Goal: Check status: Check status

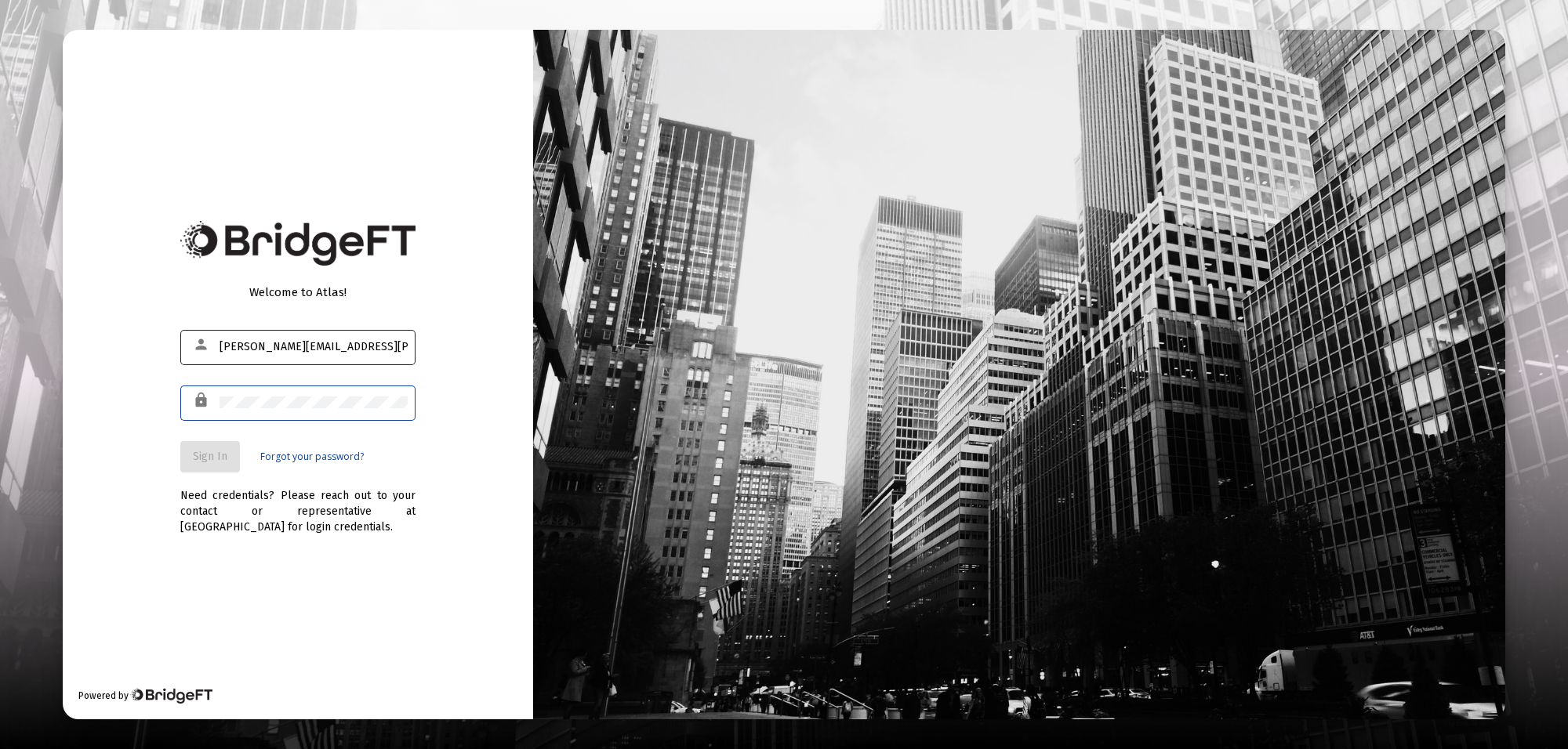
click at [357, 349] on input "[PERSON_NAME][EMAIL_ADDRESS][PERSON_NAME][DOMAIN_NAME]" at bounding box center [314, 347] width 188 height 12
type input "[PERSON_NAME][EMAIL_ADDRESS][PERSON_NAME][DOMAIN_NAME]"
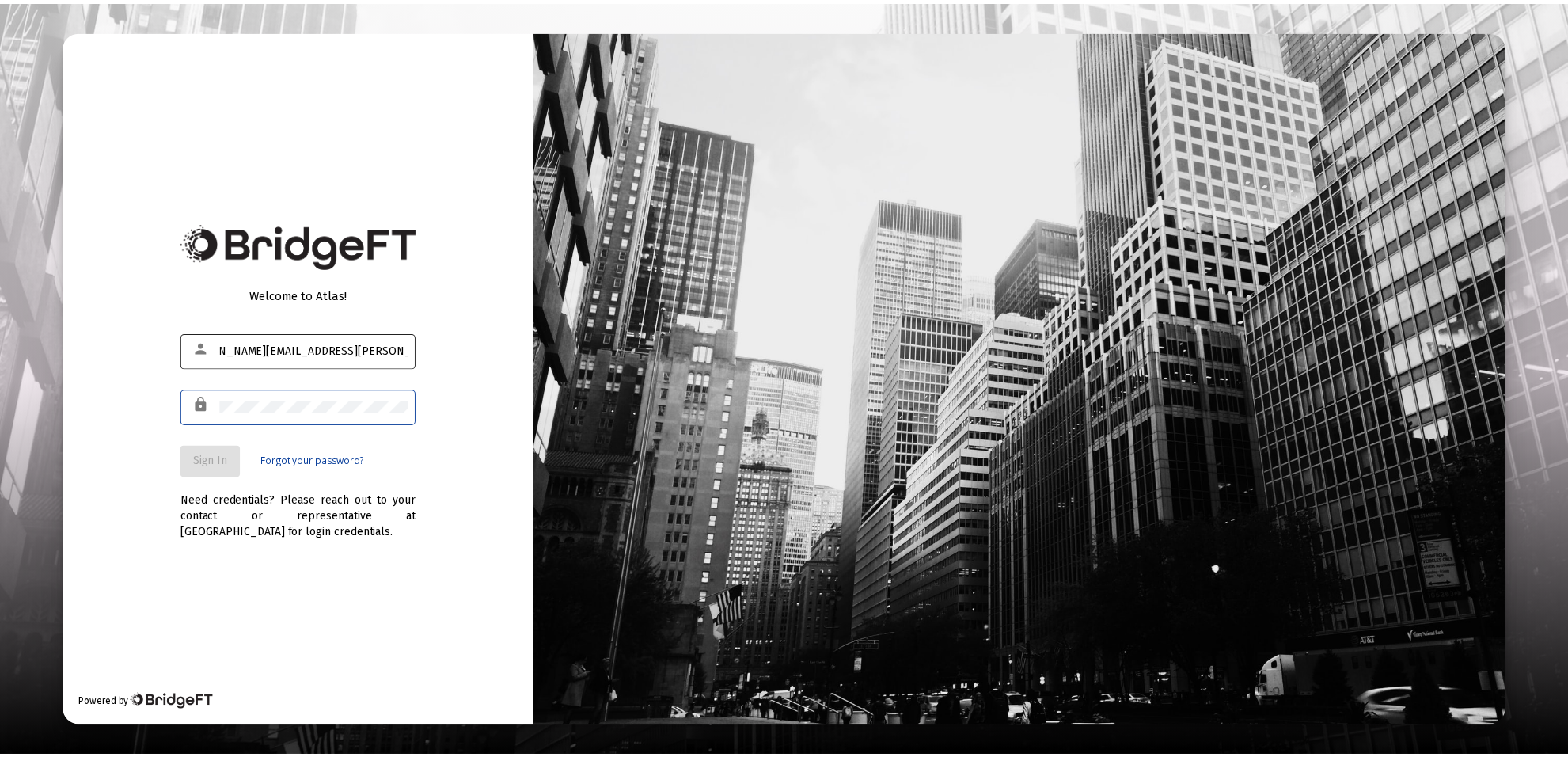
scroll to position [0, 0]
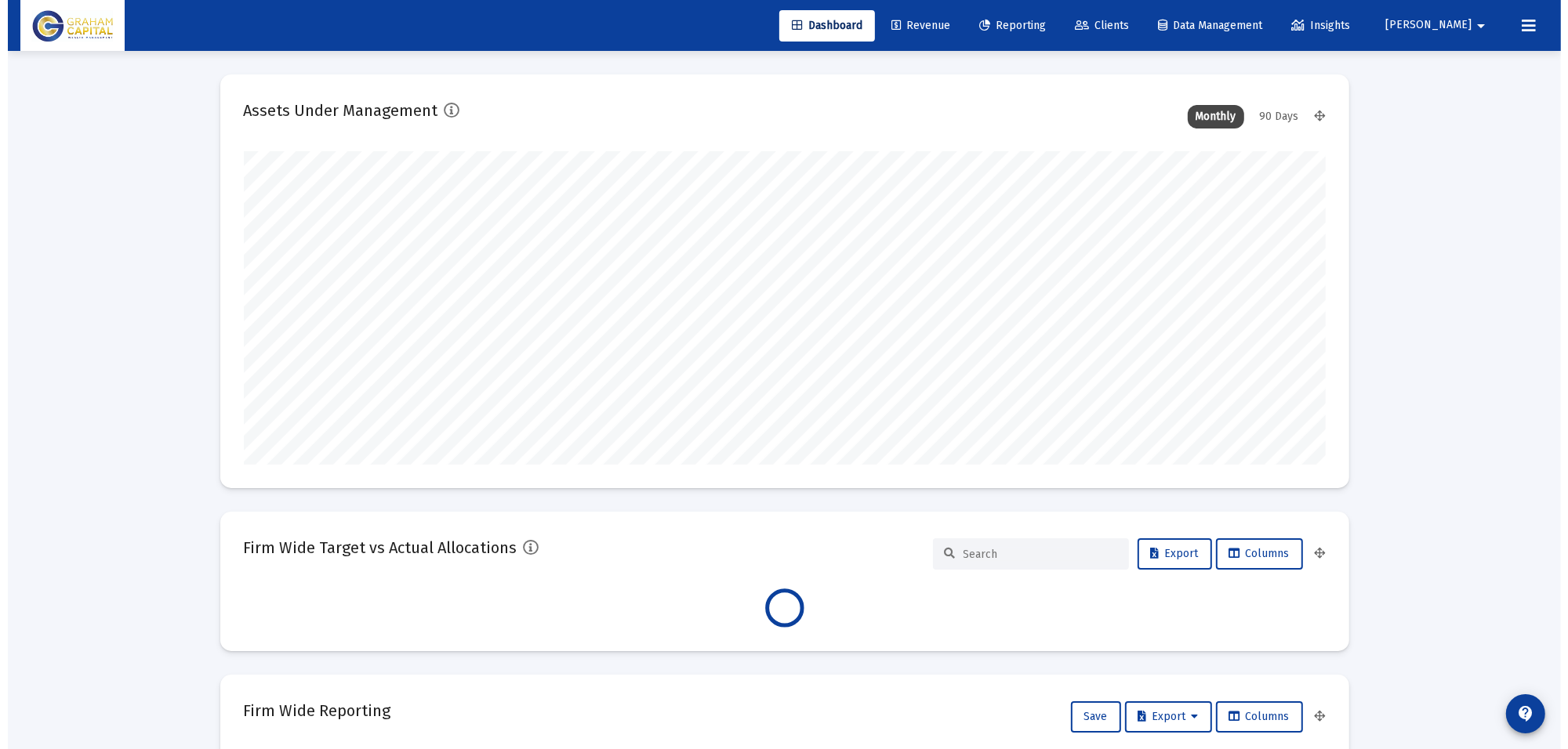
scroll to position [314, 582]
click at [1048, 17] on link "Reporting" at bounding box center [1004, 25] width 92 height 31
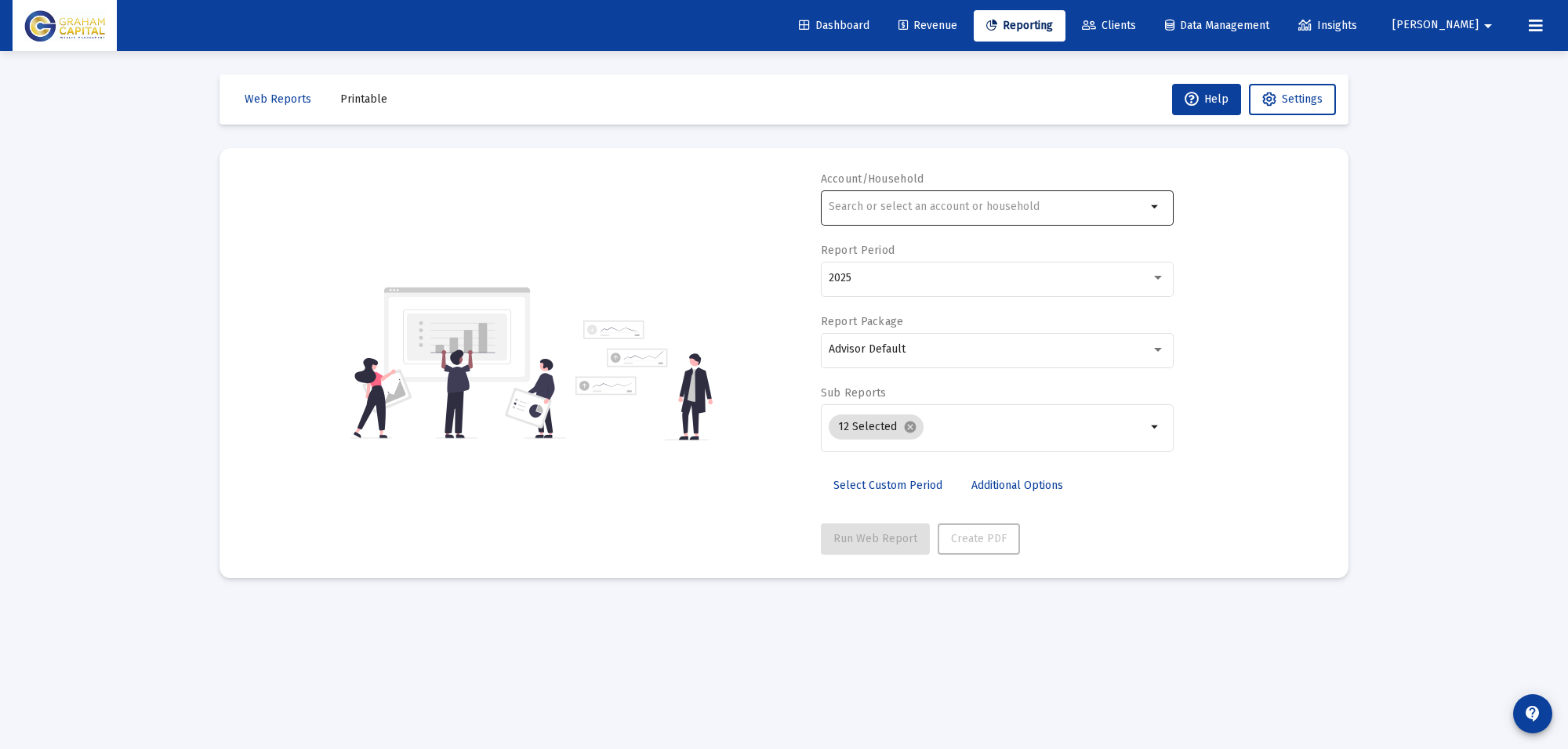
click at [879, 210] on input "text" at bounding box center [987, 207] width 317 height 12
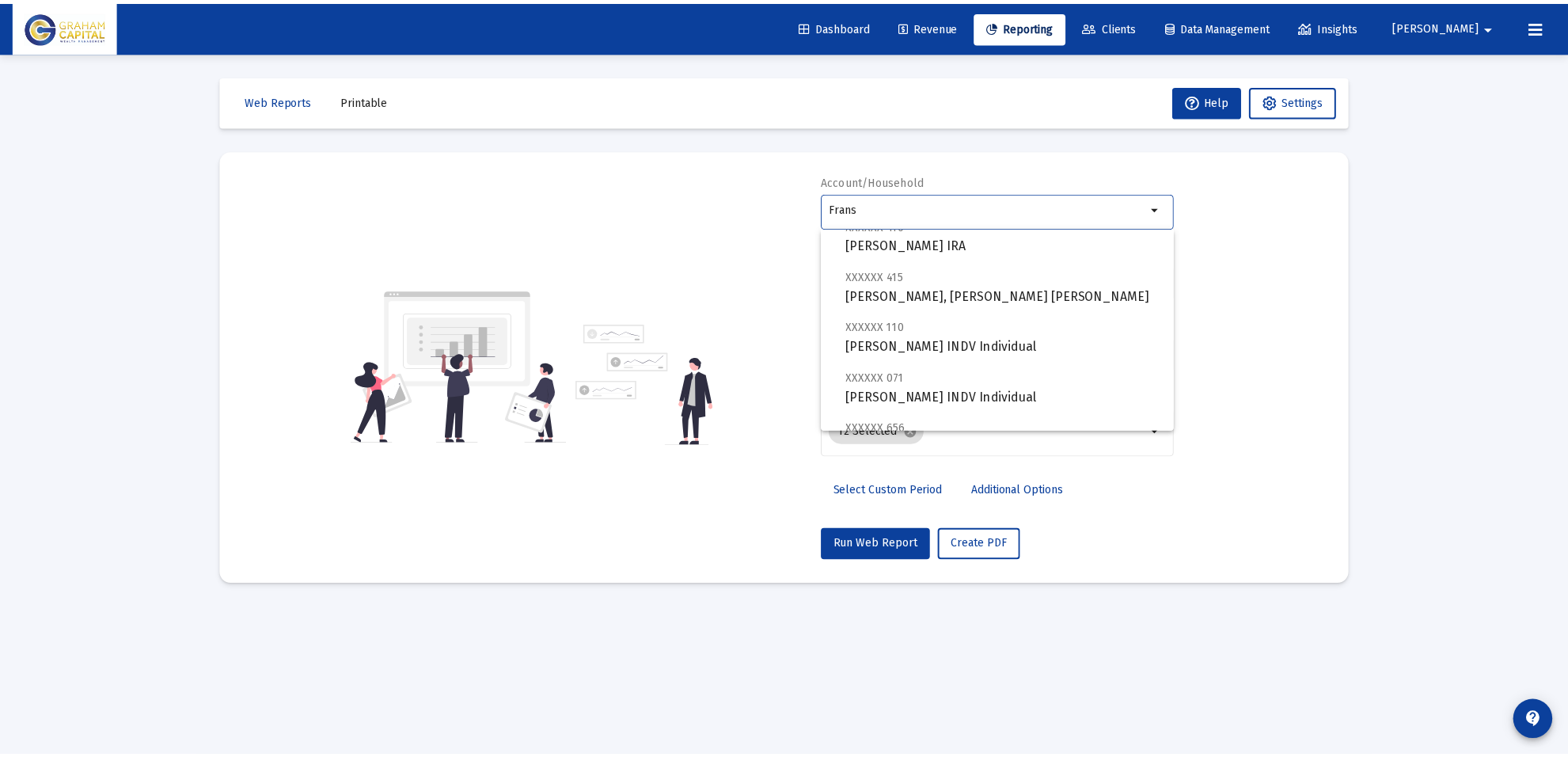
scroll to position [317, 0]
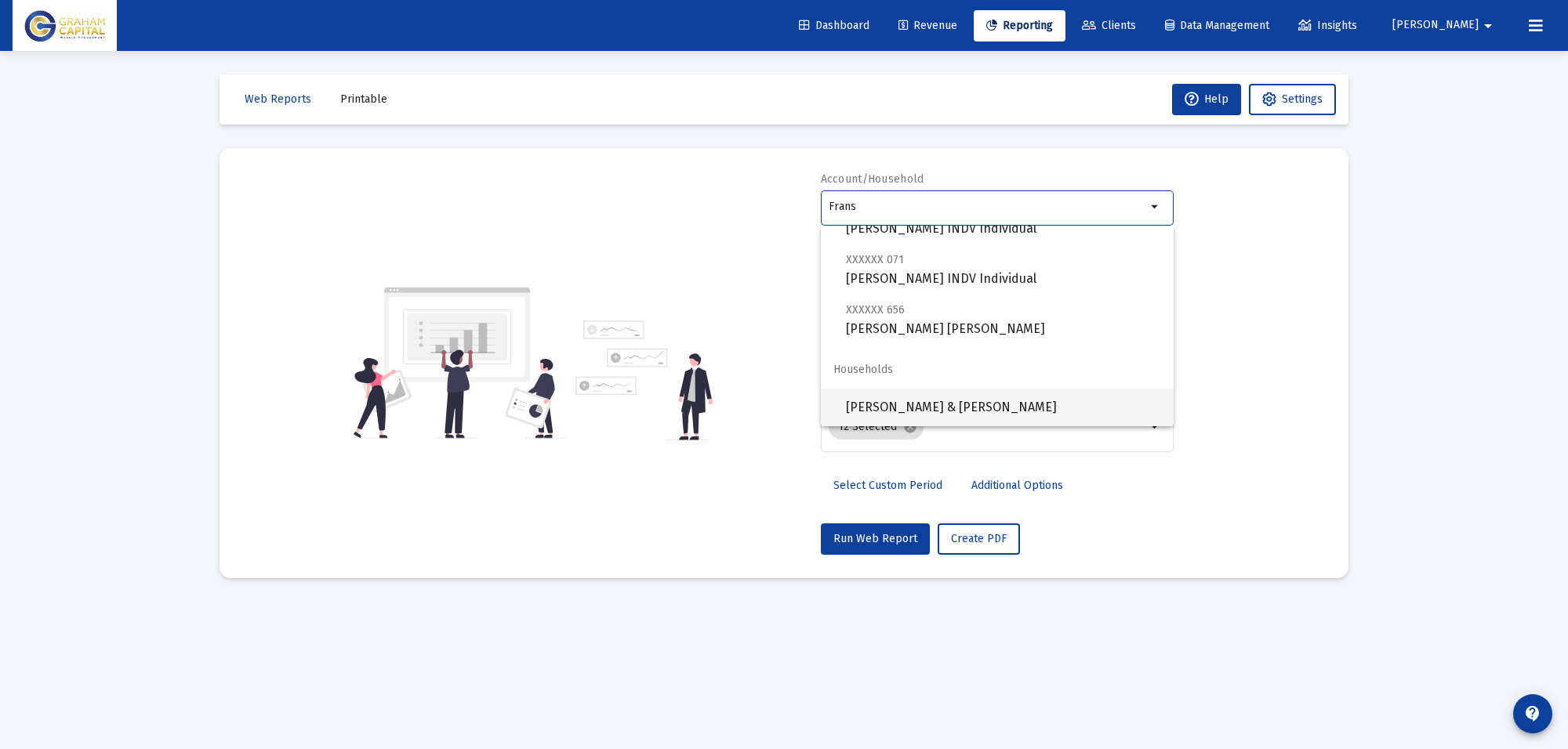
click at [971, 403] on span "[PERSON_NAME] & [PERSON_NAME]" at bounding box center [1004, 408] width 316 height 37
type input "[PERSON_NAME] & [PERSON_NAME]"
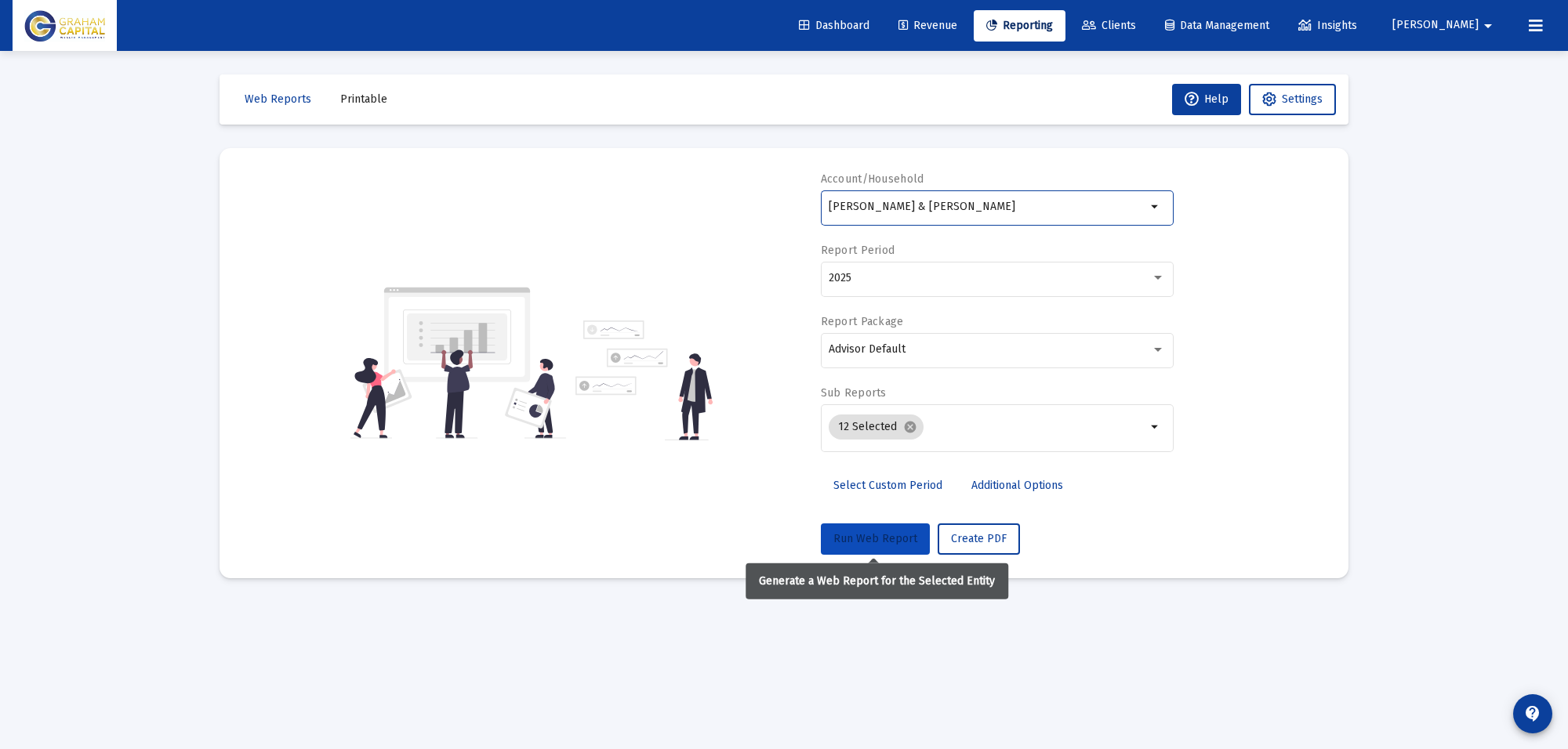
click at [860, 534] on span "Run Web Report" at bounding box center [876, 538] width 84 height 13
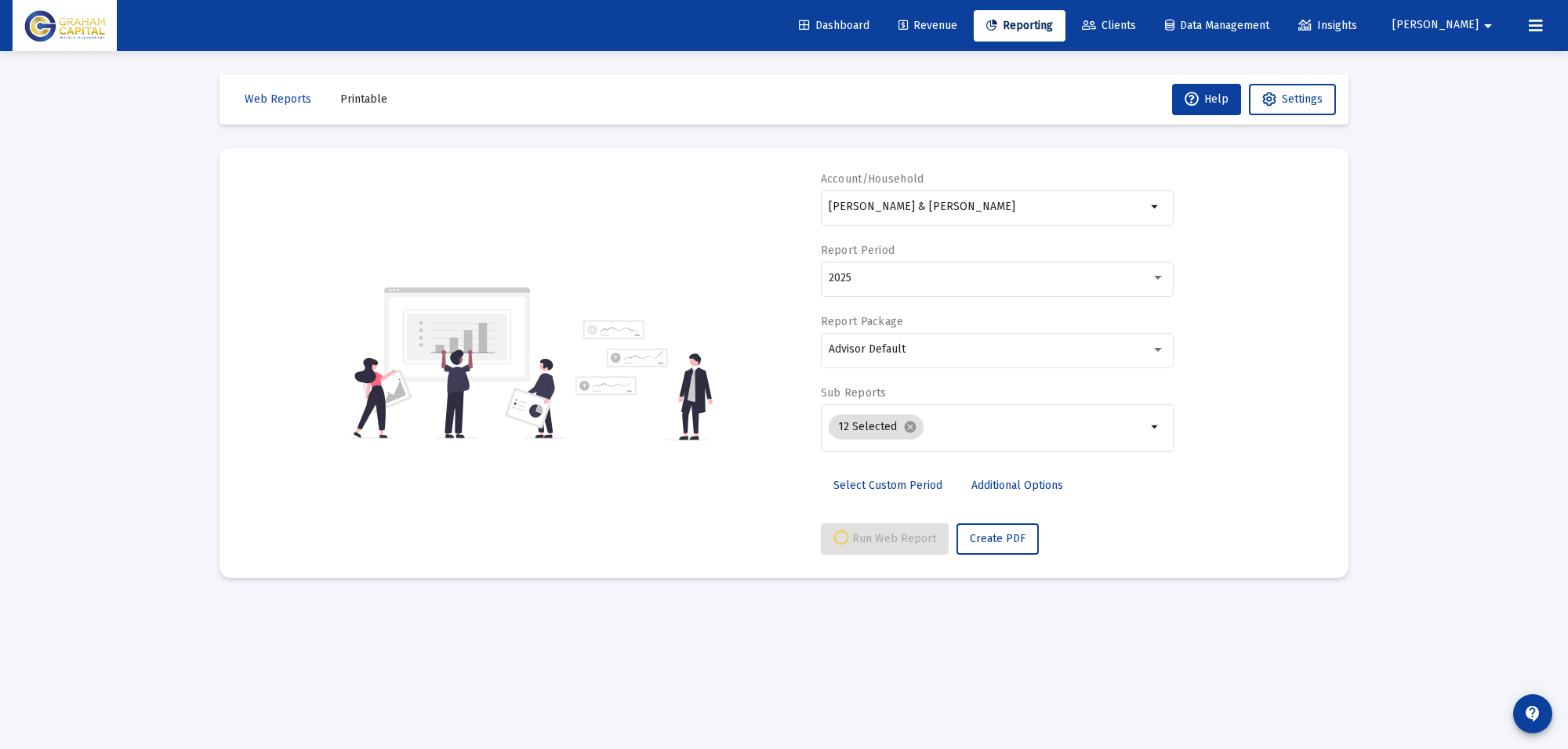
select select "View all"
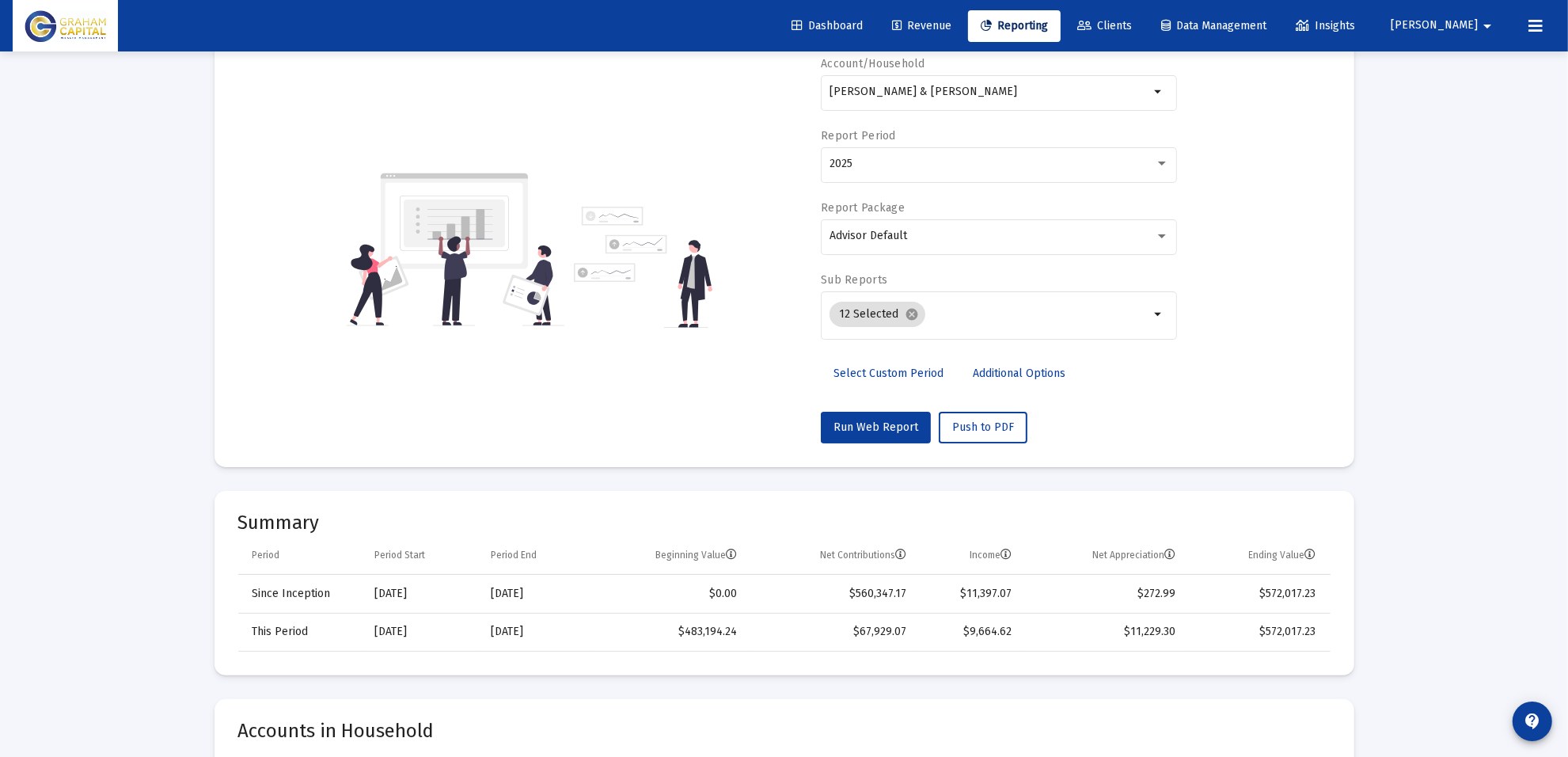
scroll to position [0, 0]
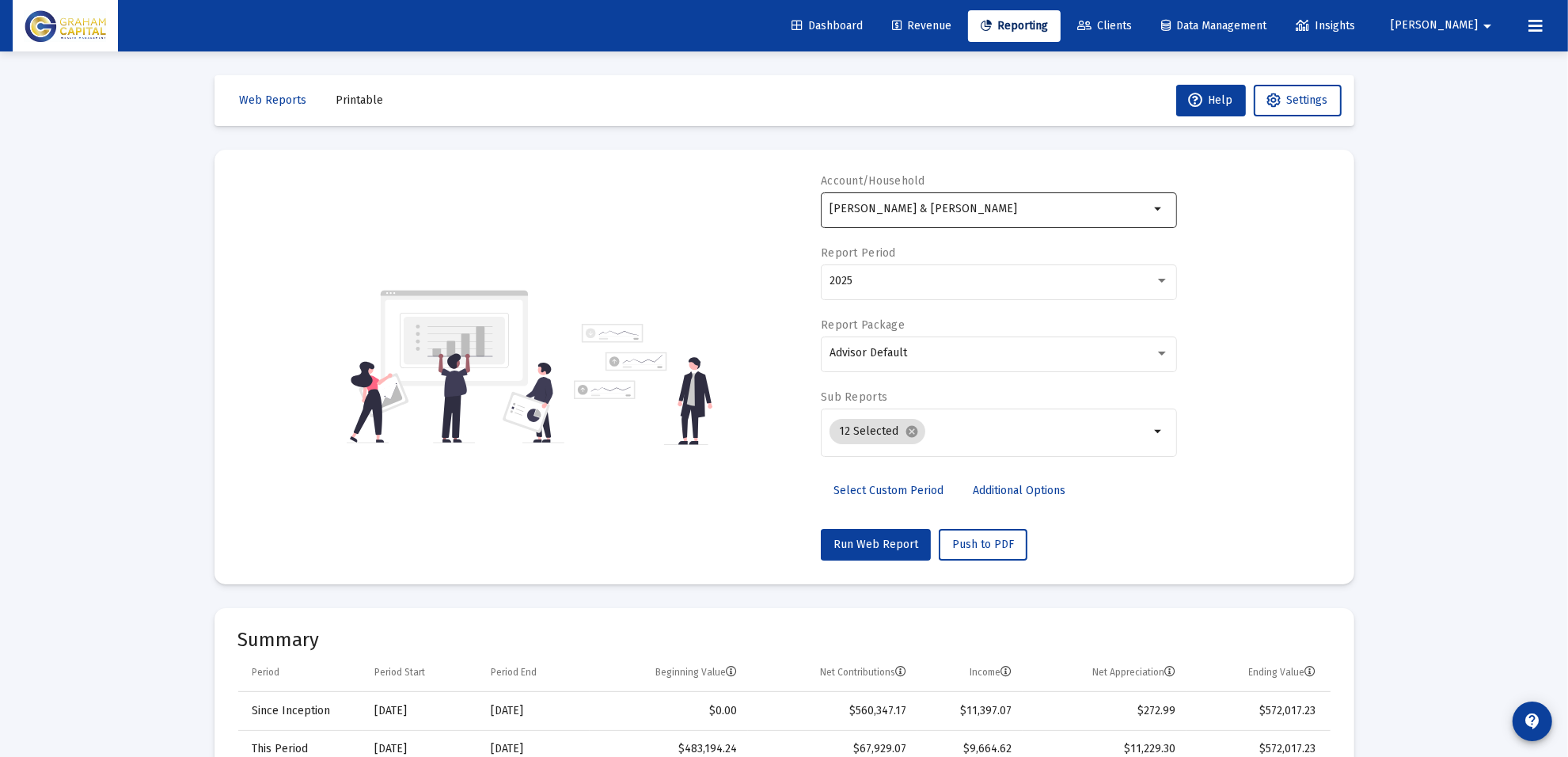
click at [988, 208] on input "[PERSON_NAME] & [PERSON_NAME]" at bounding box center [989, 209] width 320 height 13
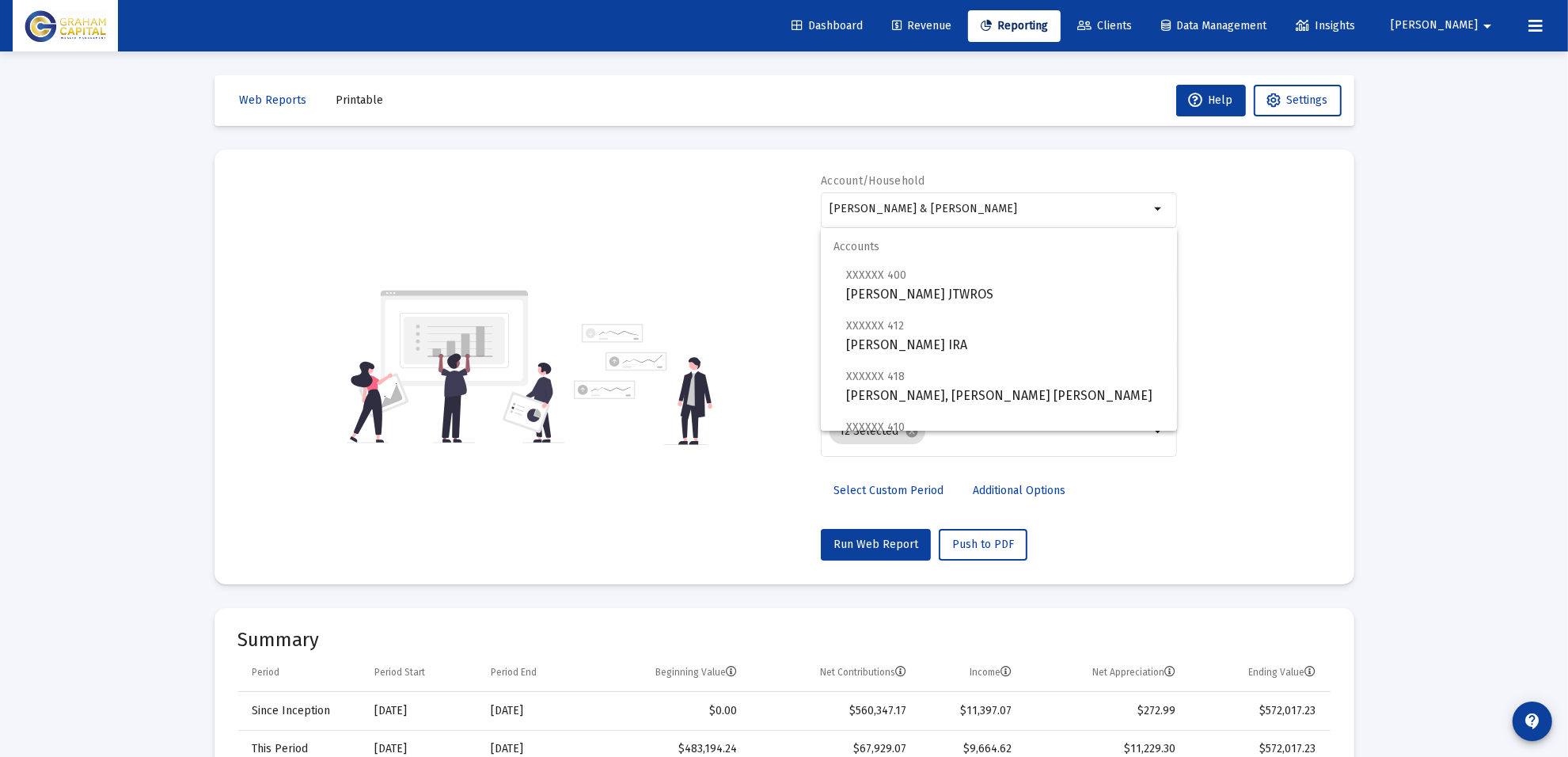
click at [1304, 355] on div "Account/Household [PERSON_NAME] & [PERSON_NAME] Household arrow_drop_down Repor…" at bounding box center [784, 366] width 1092 height 387
click at [1054, 207] on input "[PERSON_NAME] & [PERSON_NAME]" at bounding box center [989, 209] width 320 height 13
click at [964, 289] on span "XXXXXX 400 [PERSON_NAME] JTWROS" at bounding box center [1005, 285] width 319 height 39
type input "[PERSON_NAME] JTWROS"
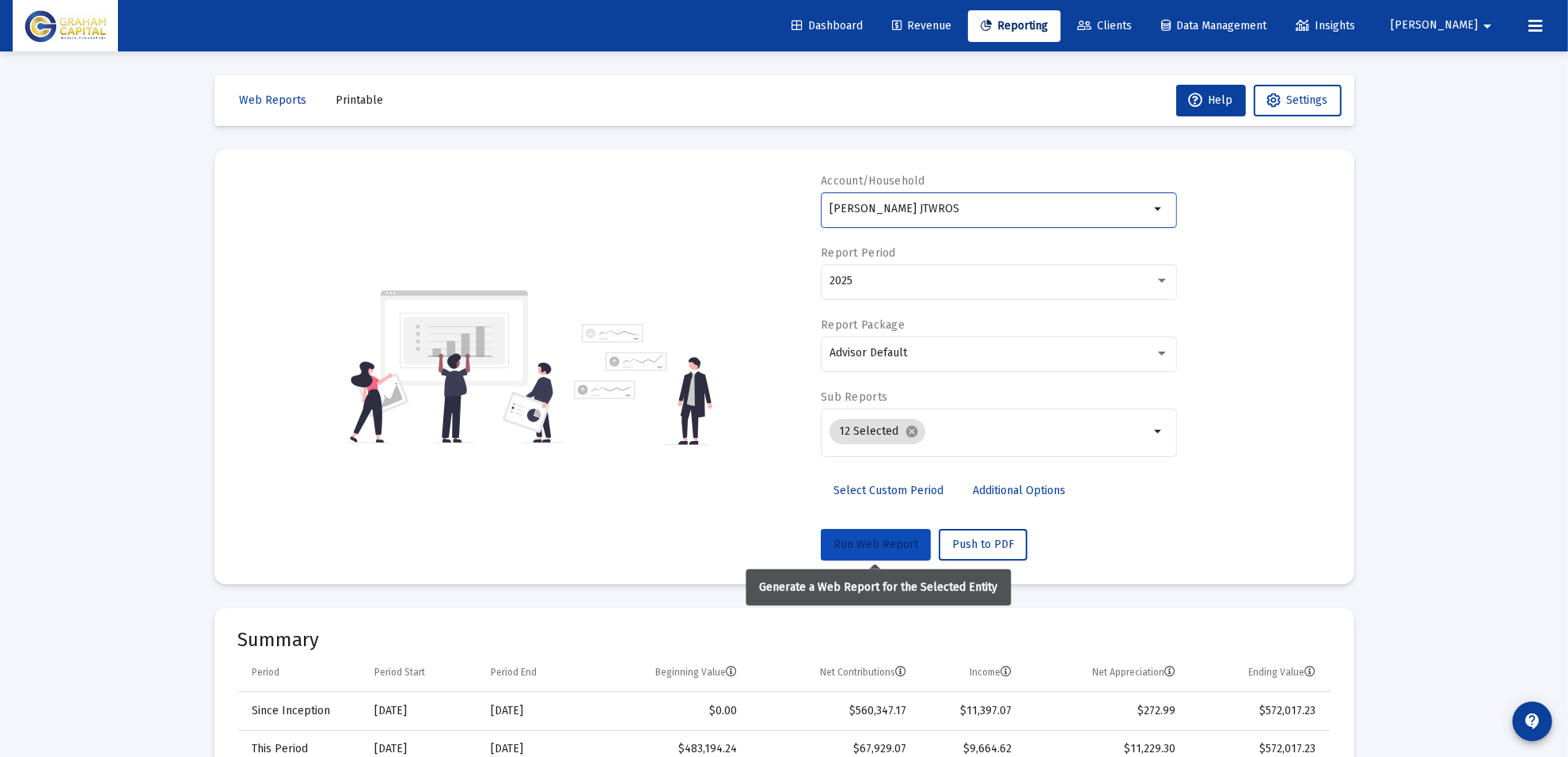
click at [883, 545] on span "Run Web Report" at bounding box center [876, 544] width 84 height 13
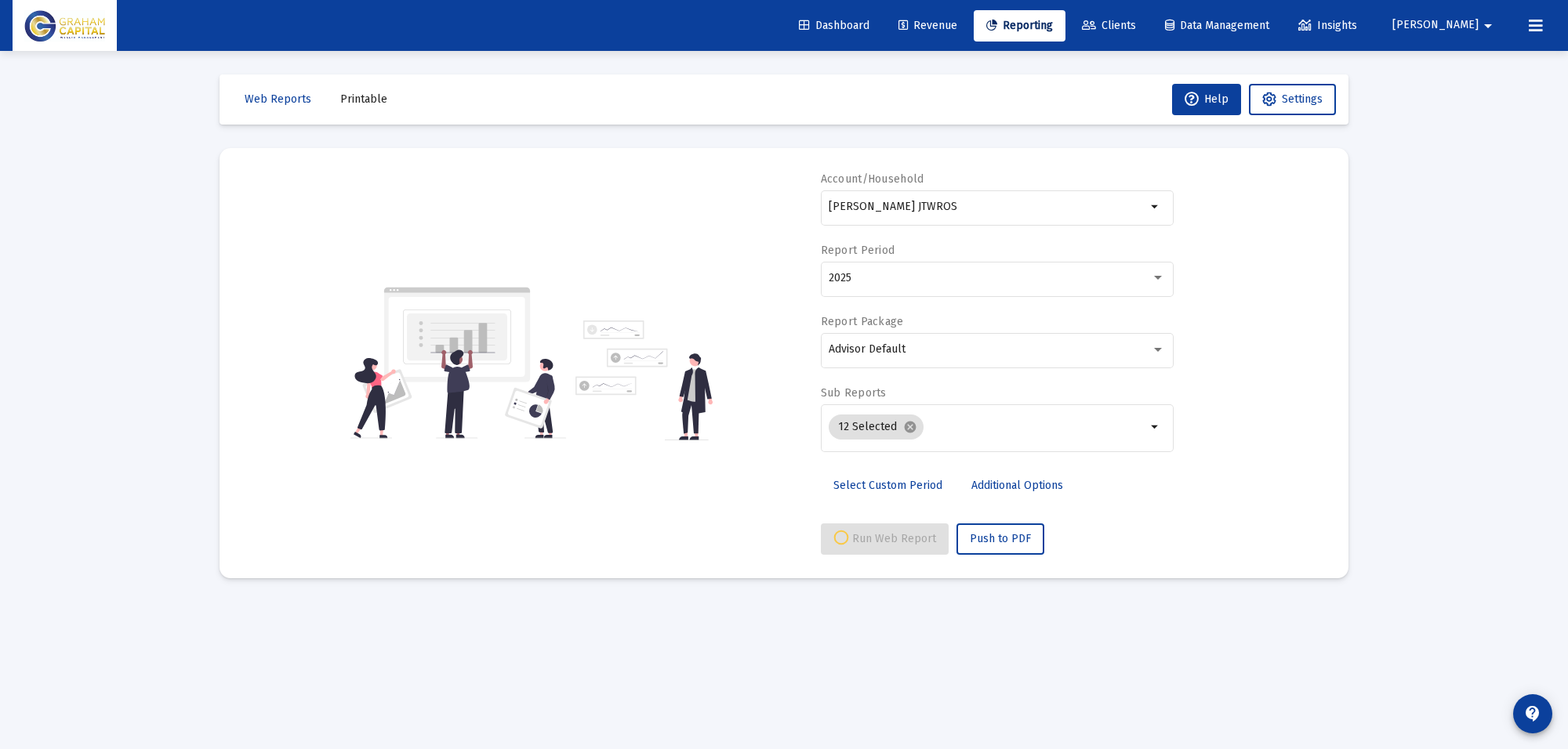
select select "View all"
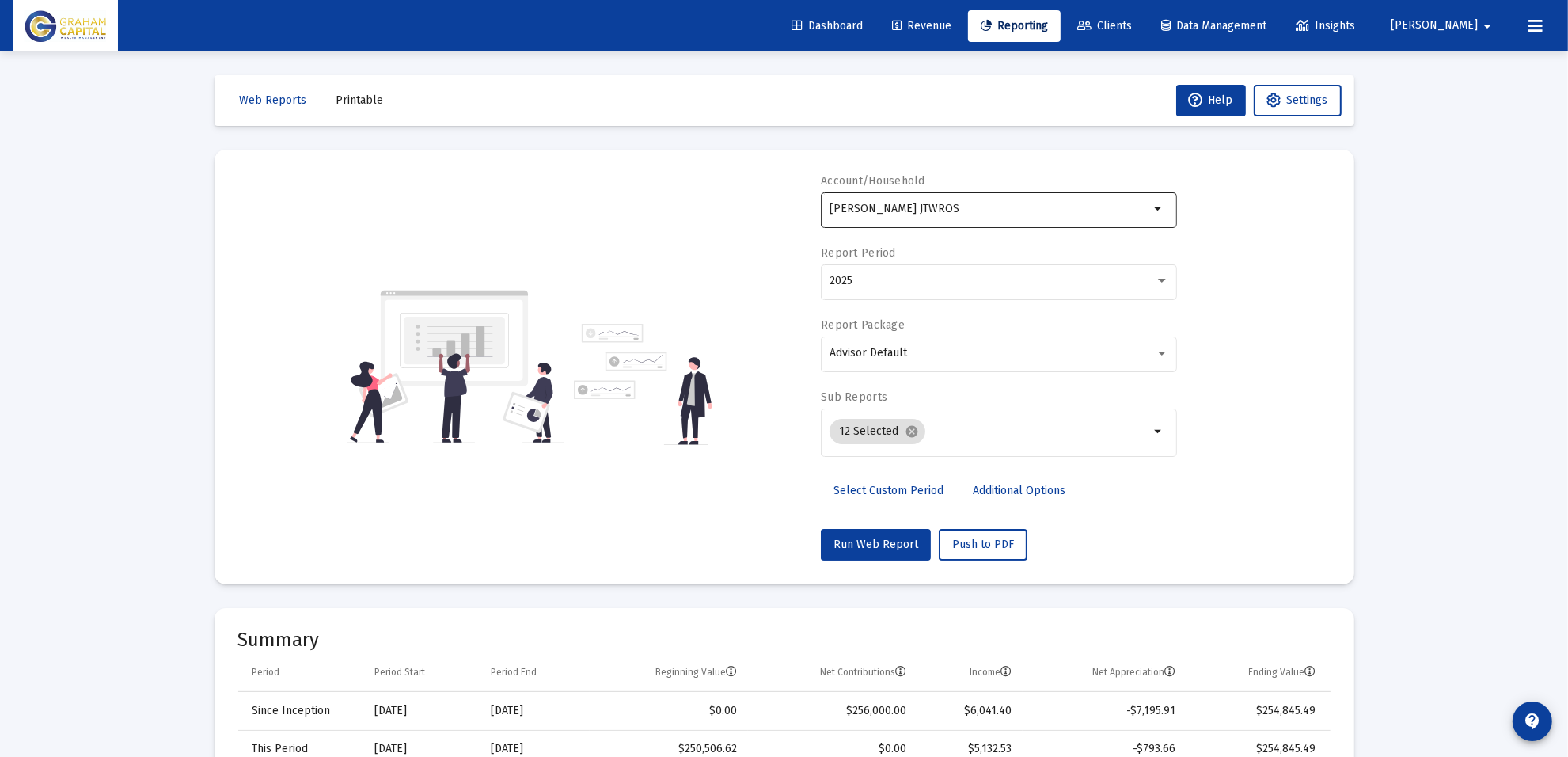
click at [964, 218] on div "[PERSON_NAME] JTWROS" at bounding box center [989, 208] width 320 height 39
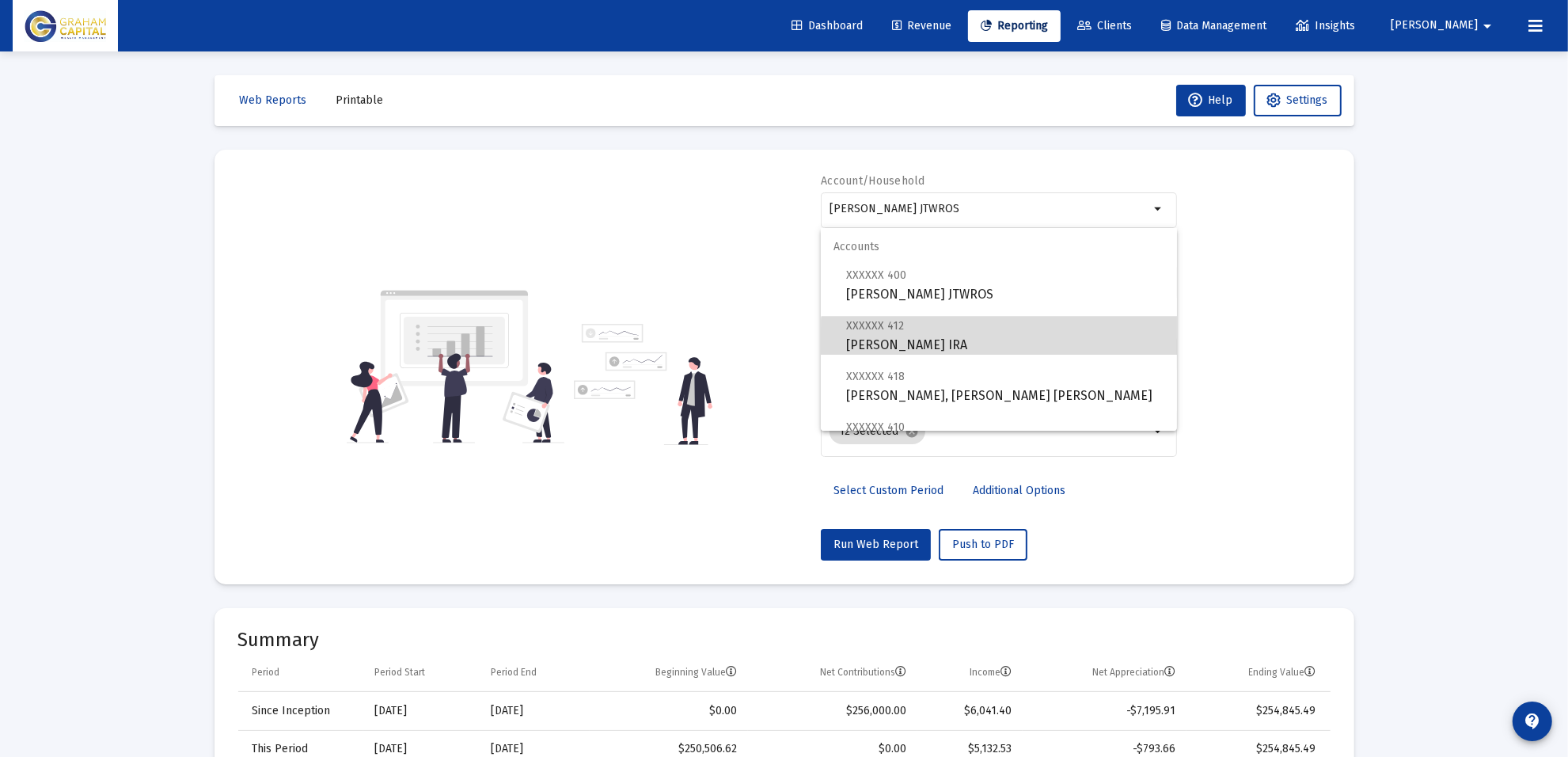
click at [1003, 343] on span "XXXXXX 412 [PERSON_NAME] Rollover [PERSON_NAME]" at bounding box center [1005, 335] width 319 height 39
type input "[PERSON_NAME] IRA"
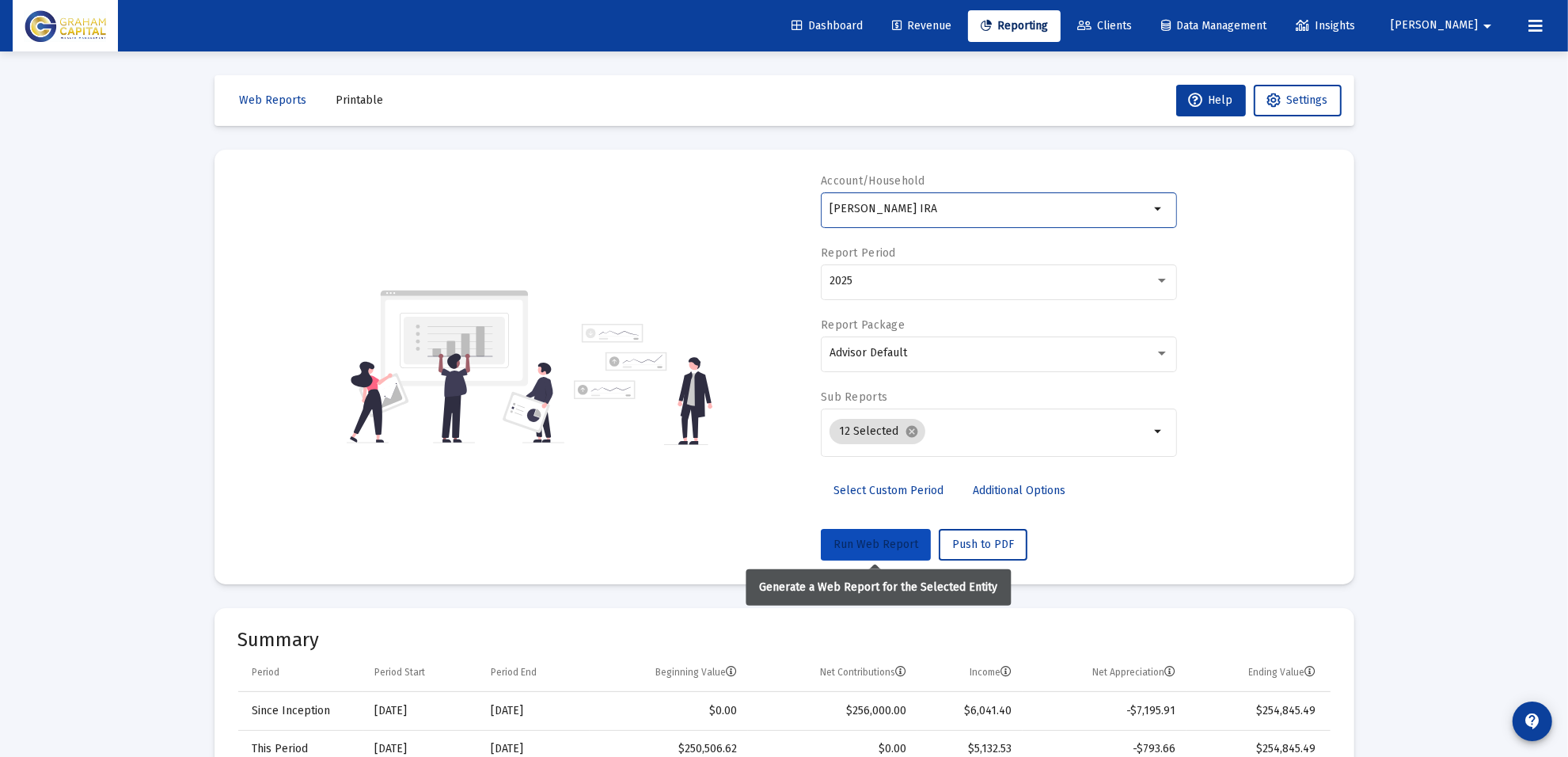
click at [856, 547] on span "Run Web Report" at bounding box center [876, 544] width 84 height 13
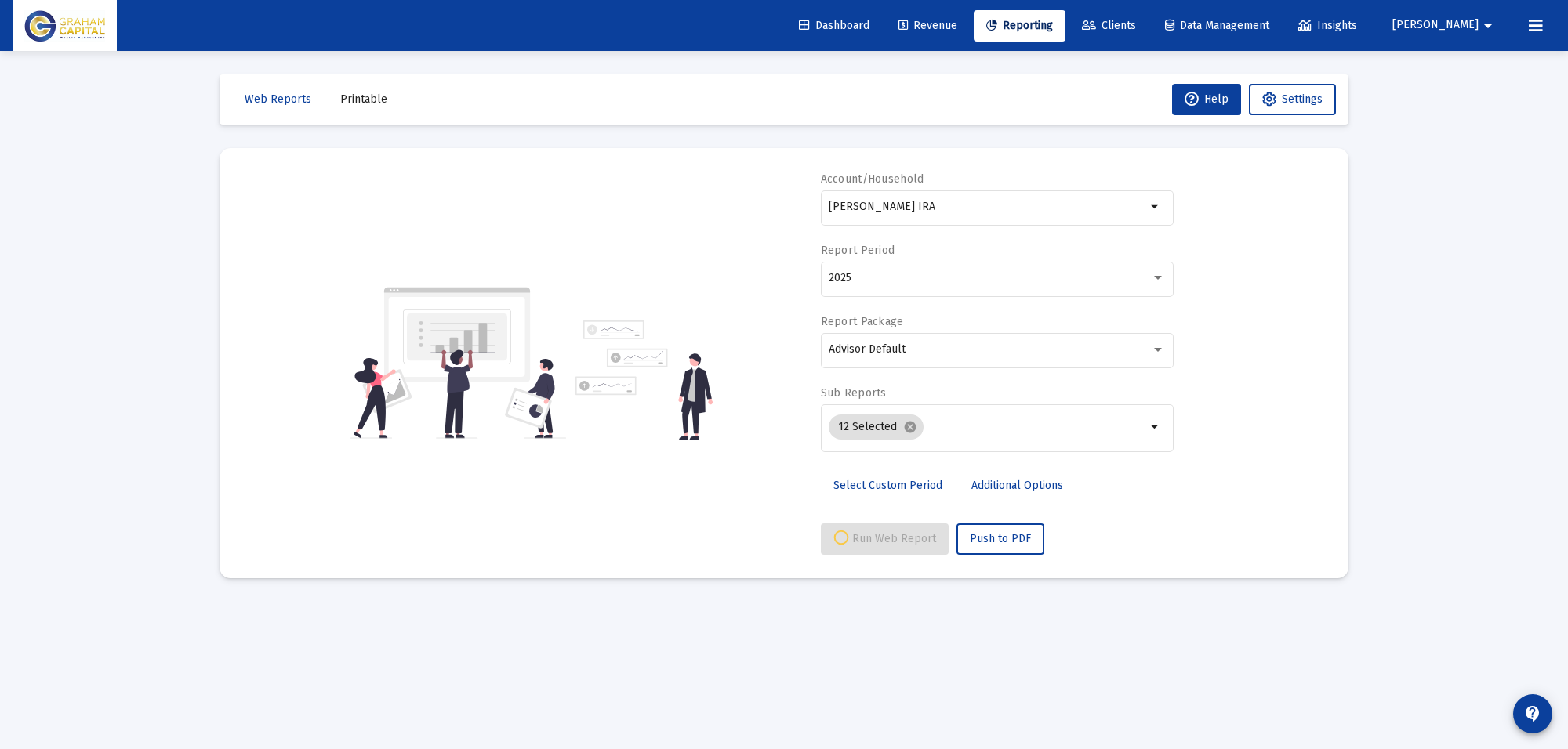
select select "View all"
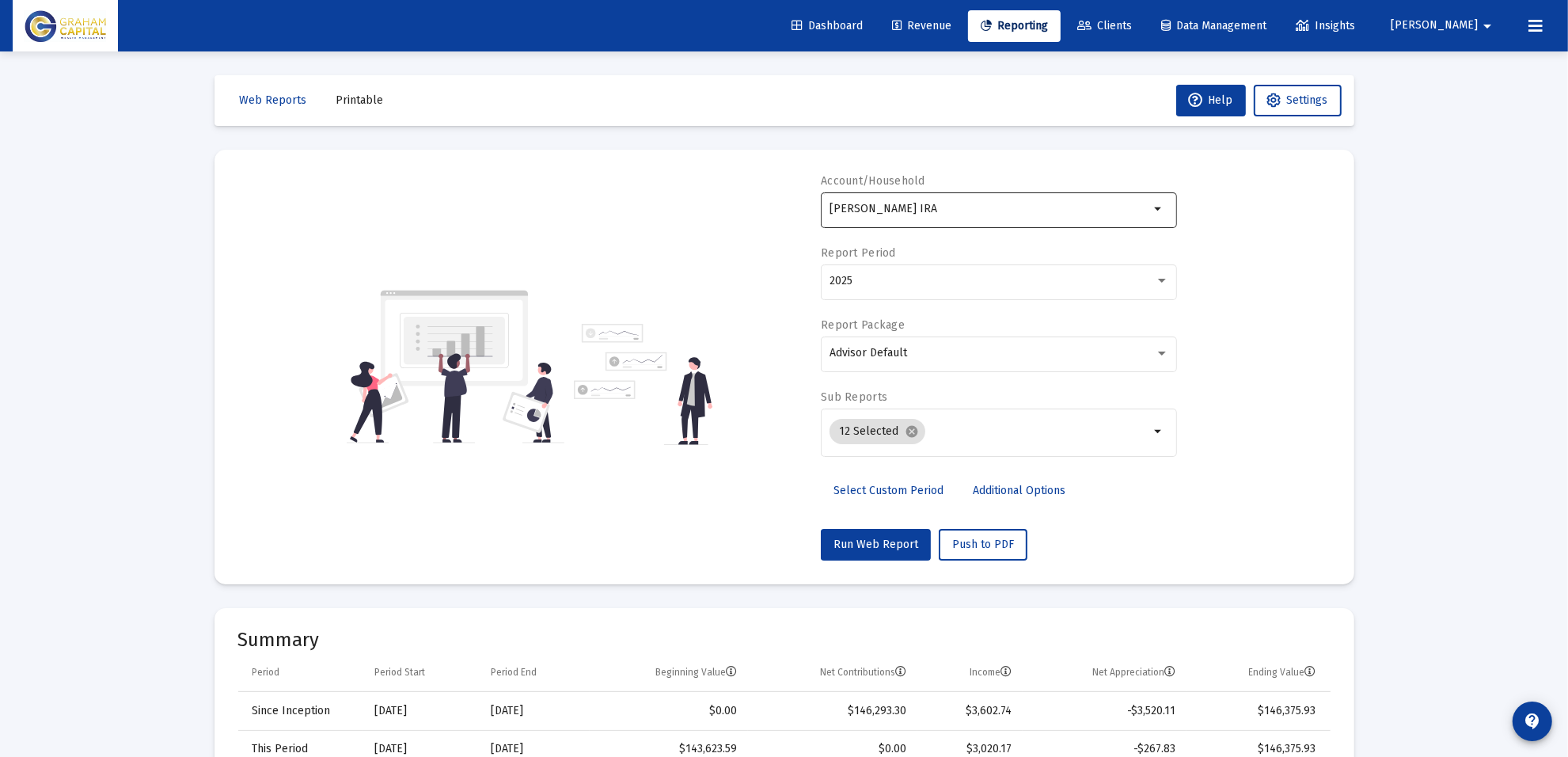
click at [968, 203] on input "[PERSON_NAME] IRA" at bounding box center [989, 209] width 320 height 13
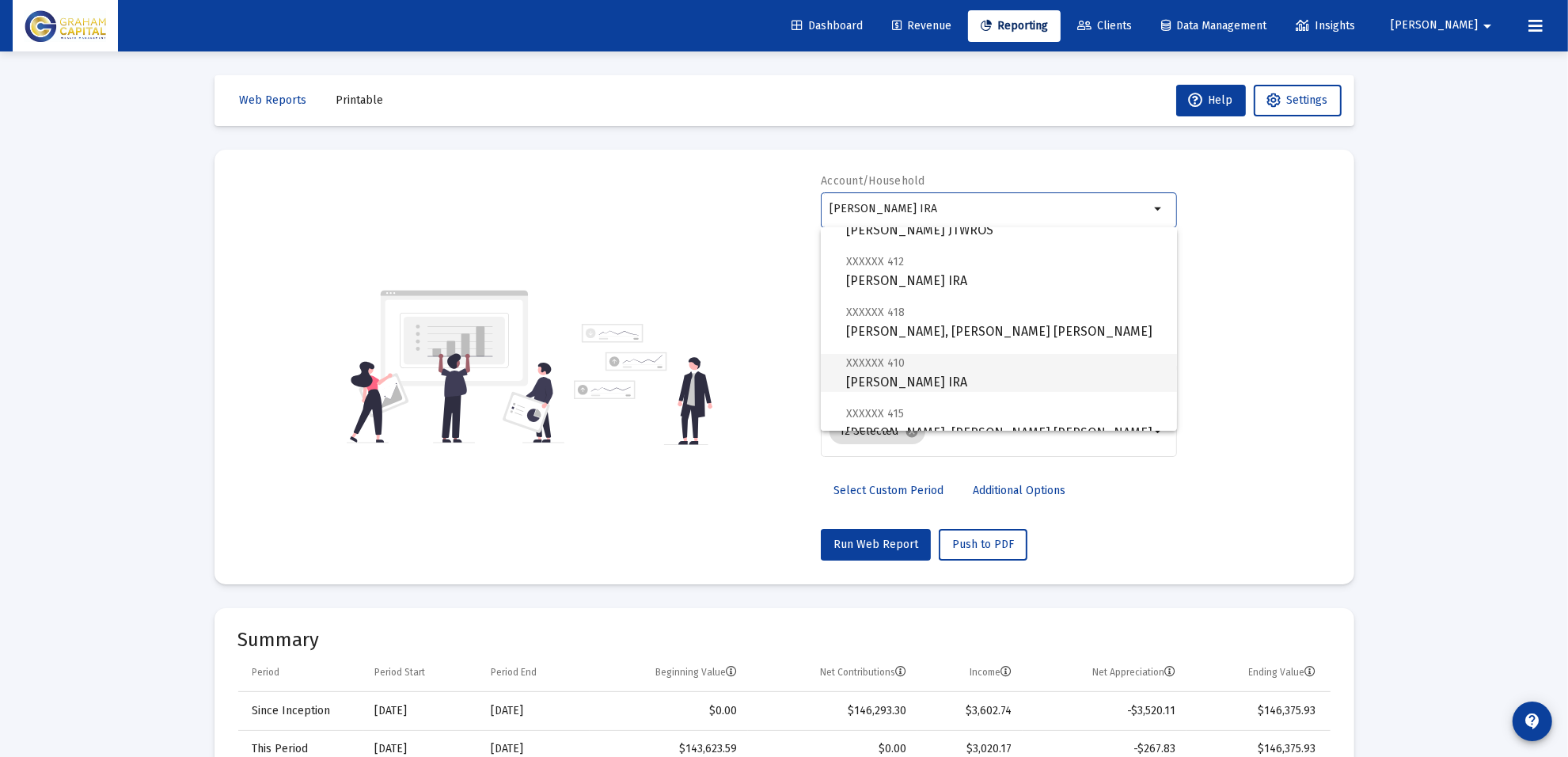
scroll to position [99, 0]
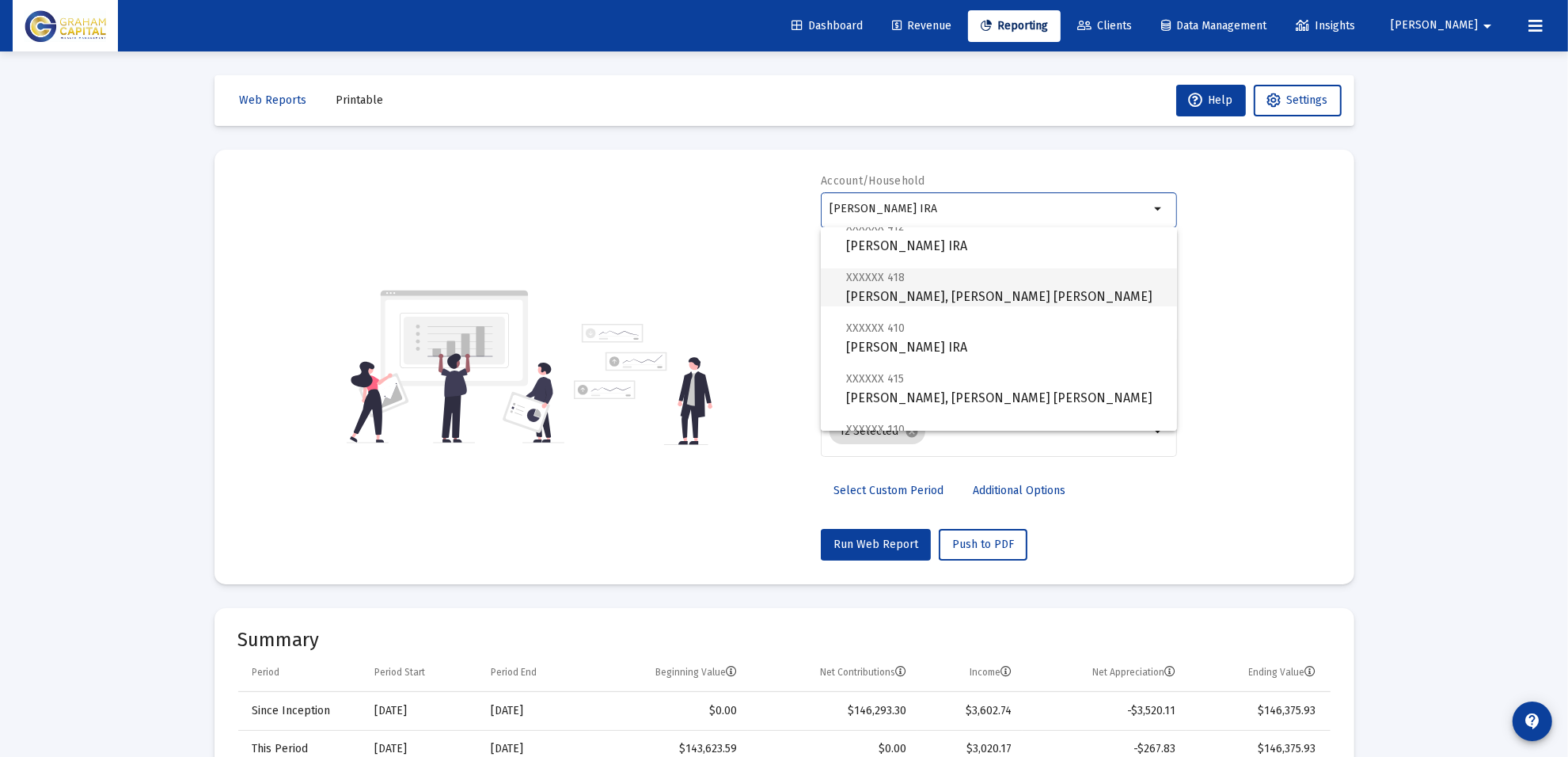
click at [991, 299] on span "XXXXXX 418 [PERSON_NAME], [PERSON_NAME] [PERSON_NAME]" at bounding box center [1005, 286] width 319 height 39
type input "[PERSON_NAME], [PERSON_NAME] [PERSON_NAME]"
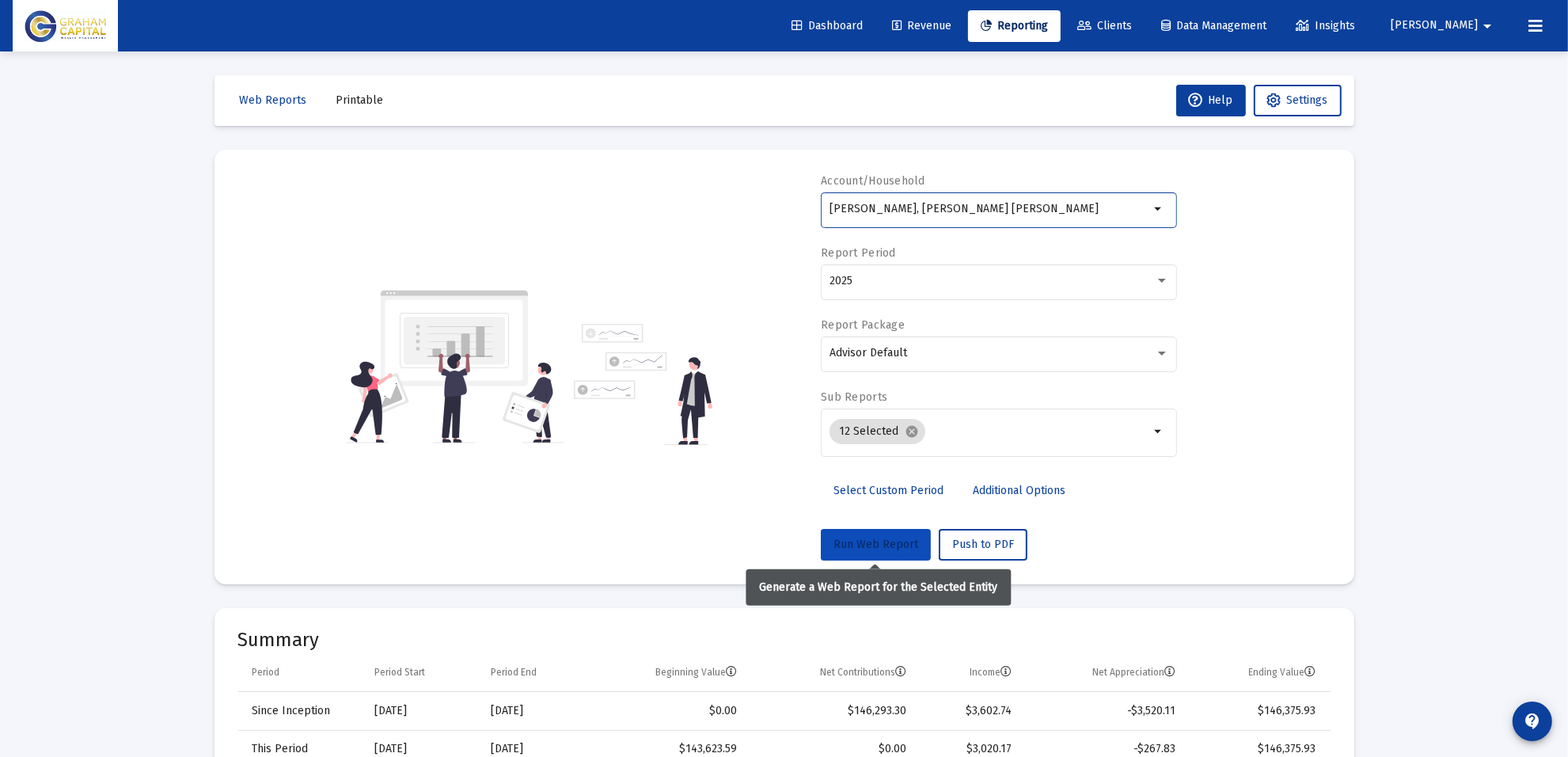
click at [892, 547] on span "Run Web Report" at bounding box center [876, 544] width 84 height 13
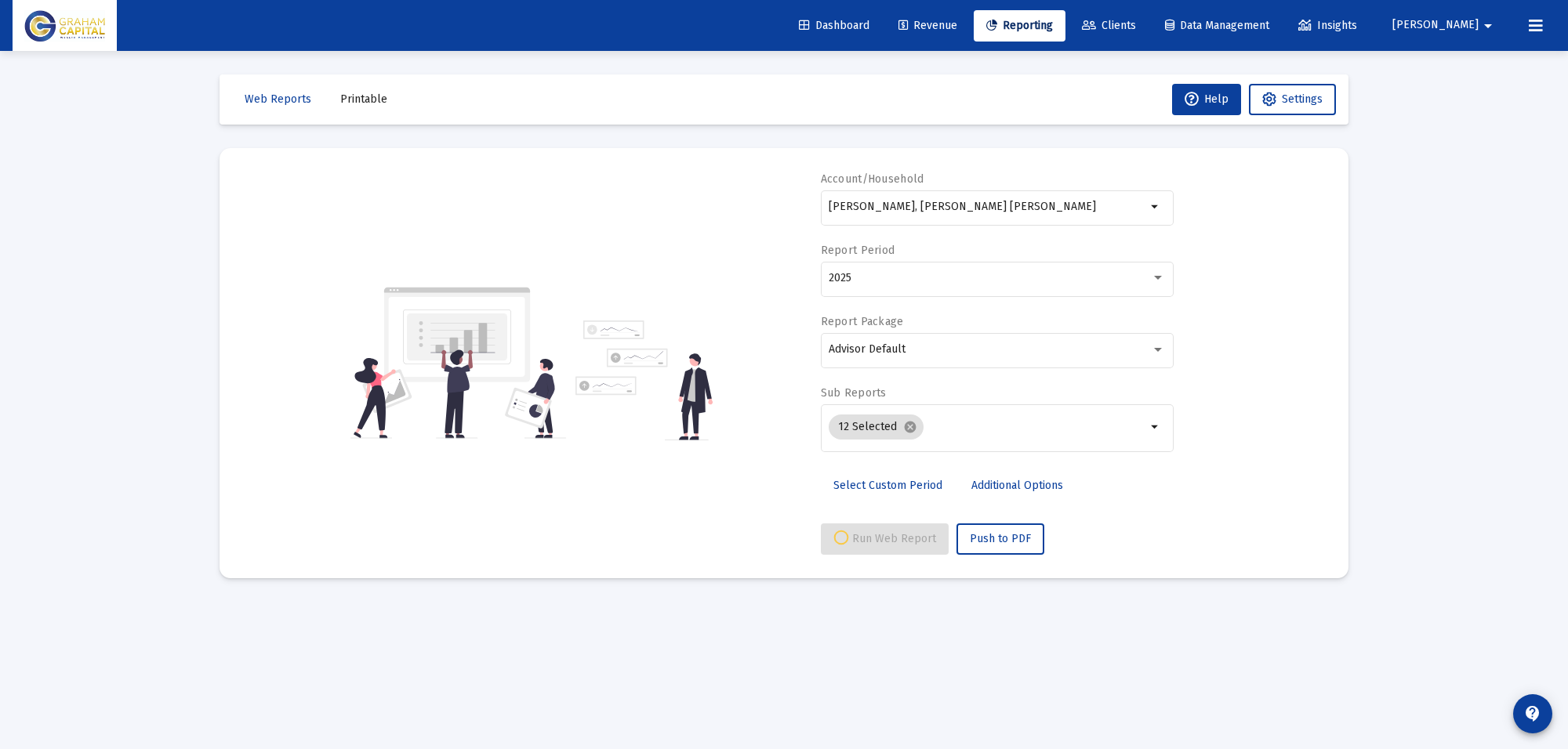
select select "View all"
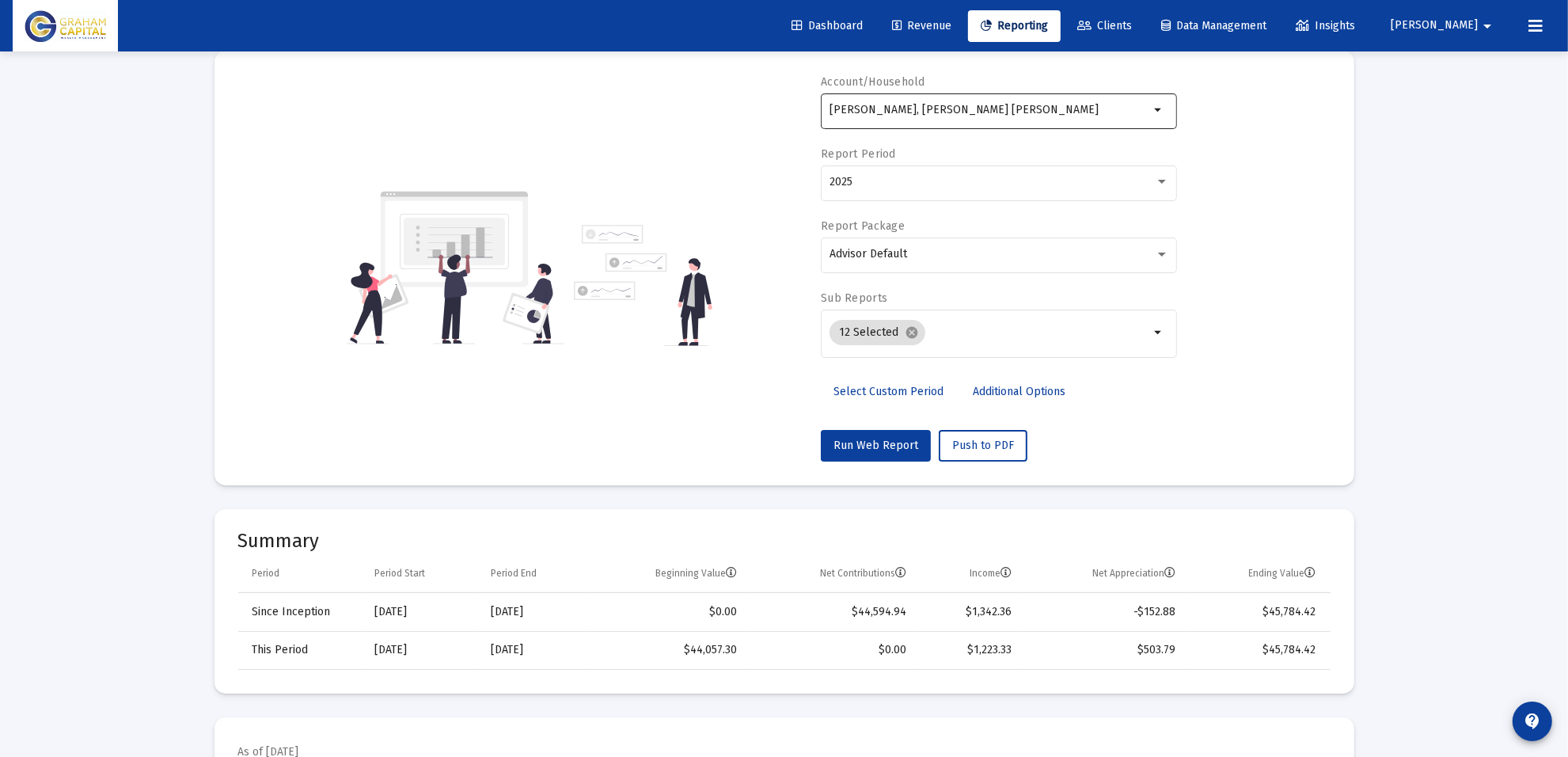
click at [1024, 113] on input "[PERSON_NAME], [PERSON_NAME] [PERSON_NAME]" at bounding box center [989, 110] width 320 height 13
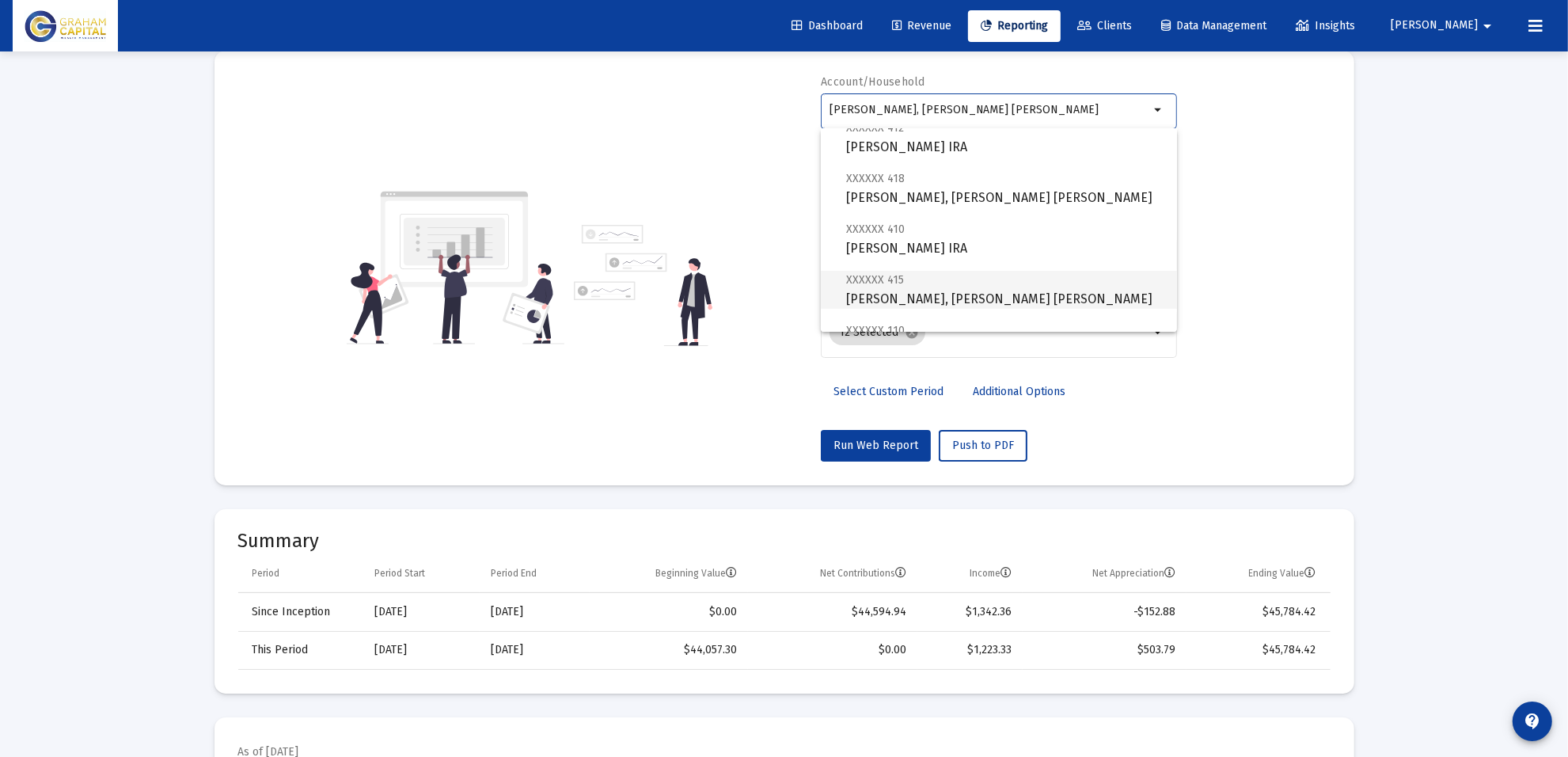
click at [978, 291] on span "XXXXXX 415 [PERSON_NAME], [PERSON_NAME] [PERSON_NAME]" at bounding box center [1005, 289] width 319 height 39
type input "[PERSON_NAME], [PERSON_NAME] [PERSON_NAME]"
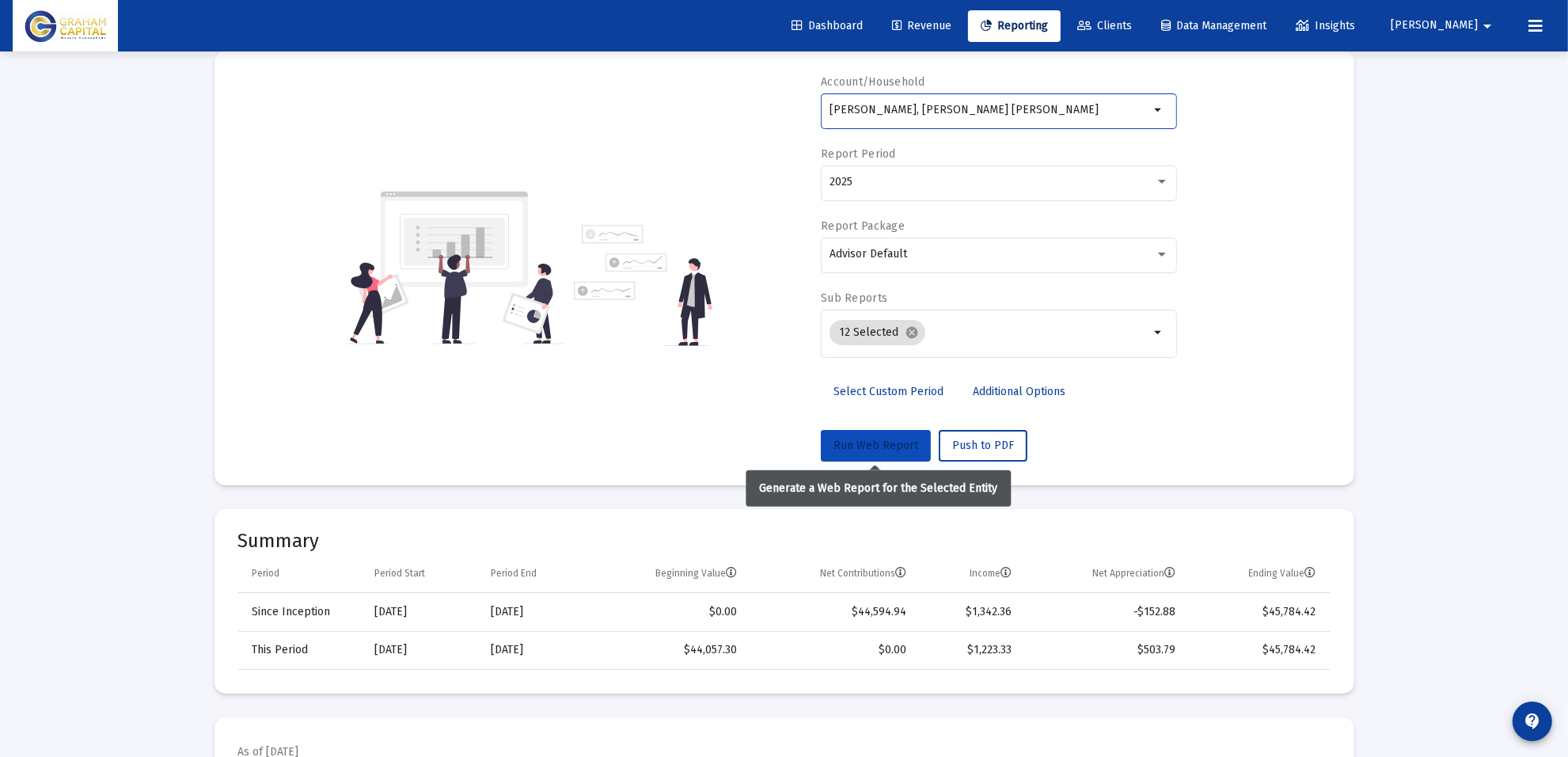
click at [904, 437] on button "Run Web Report" at bounding box center [876, 445] width 110 height 31
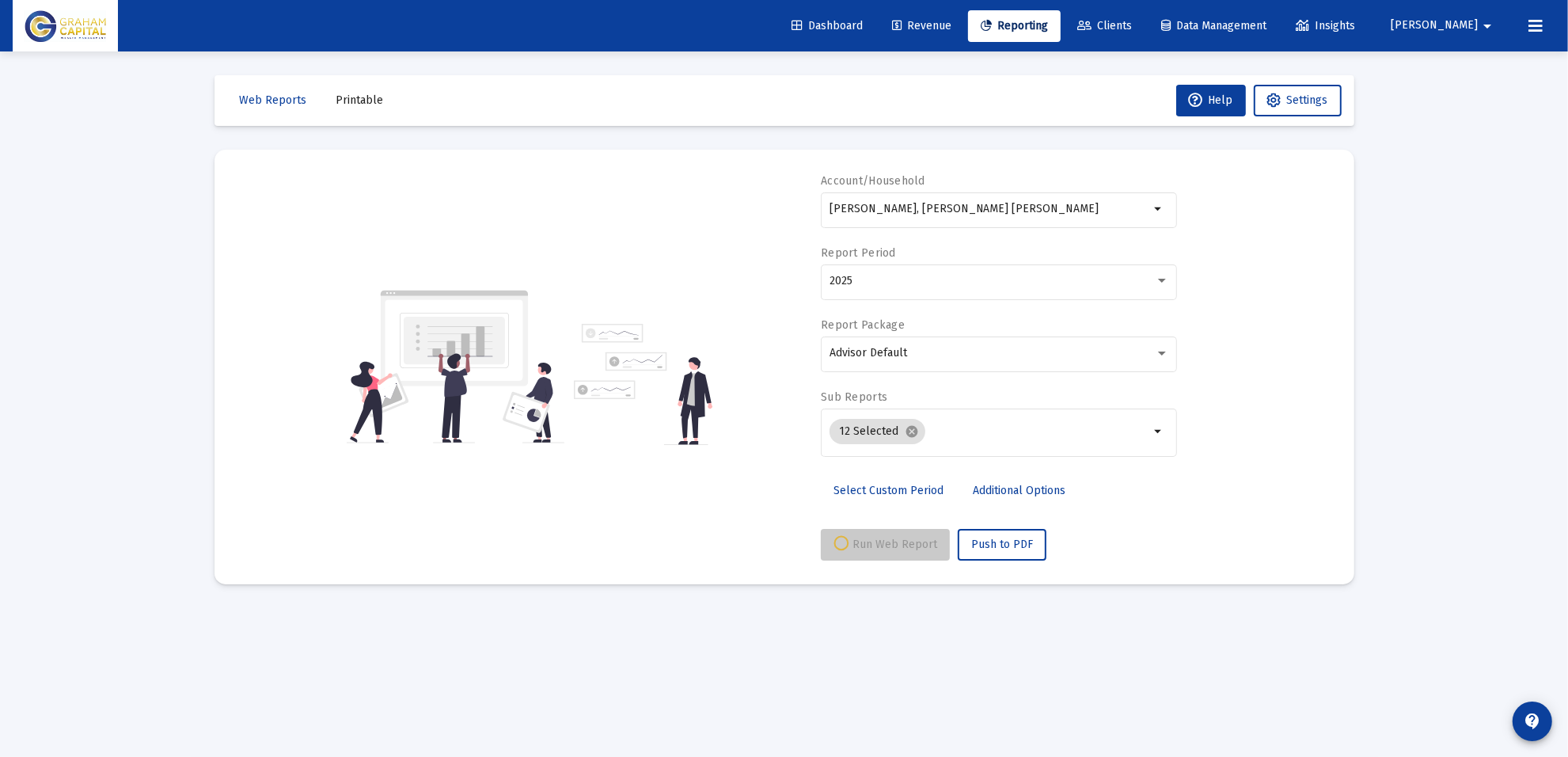
scroll to position [0, 0]
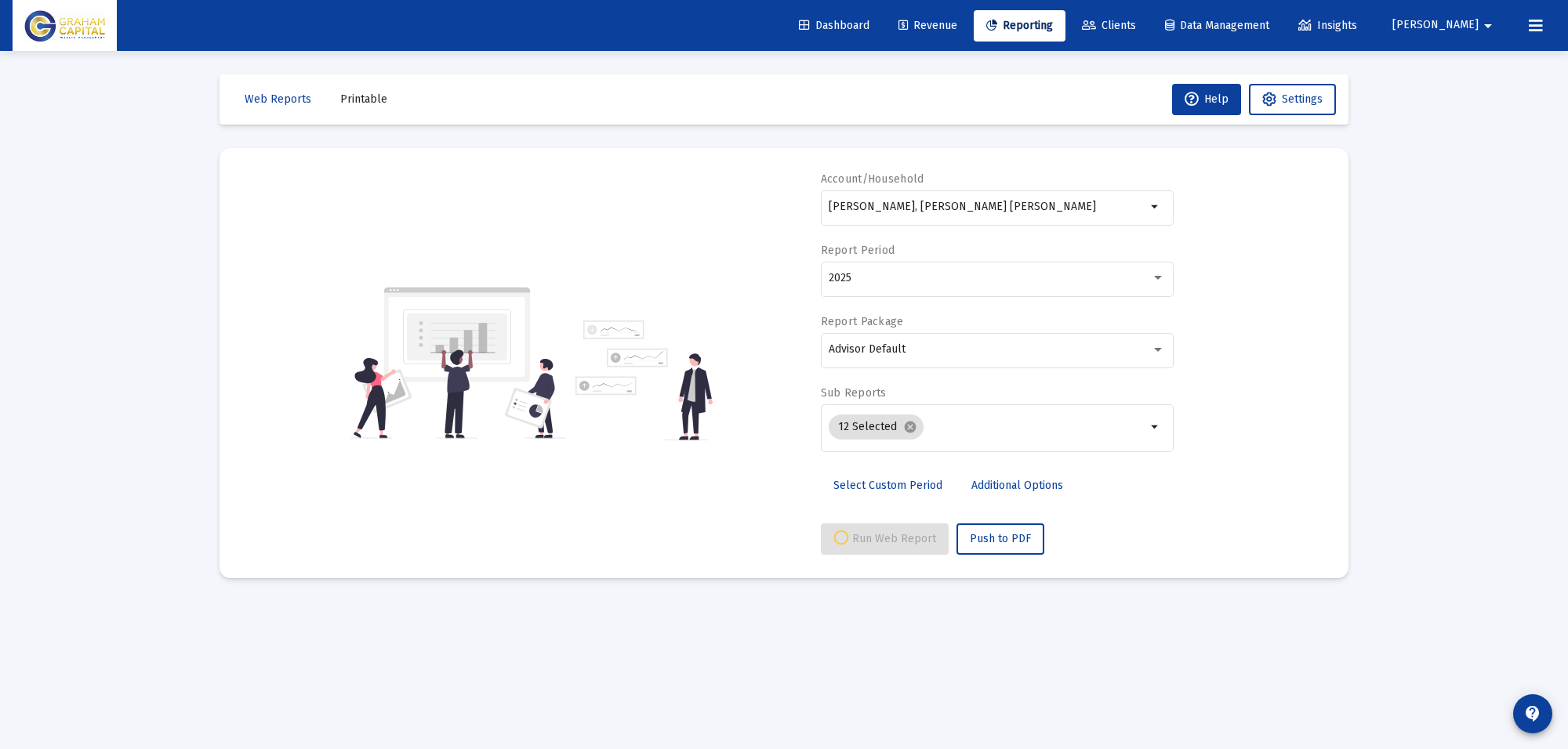
select select "View all"
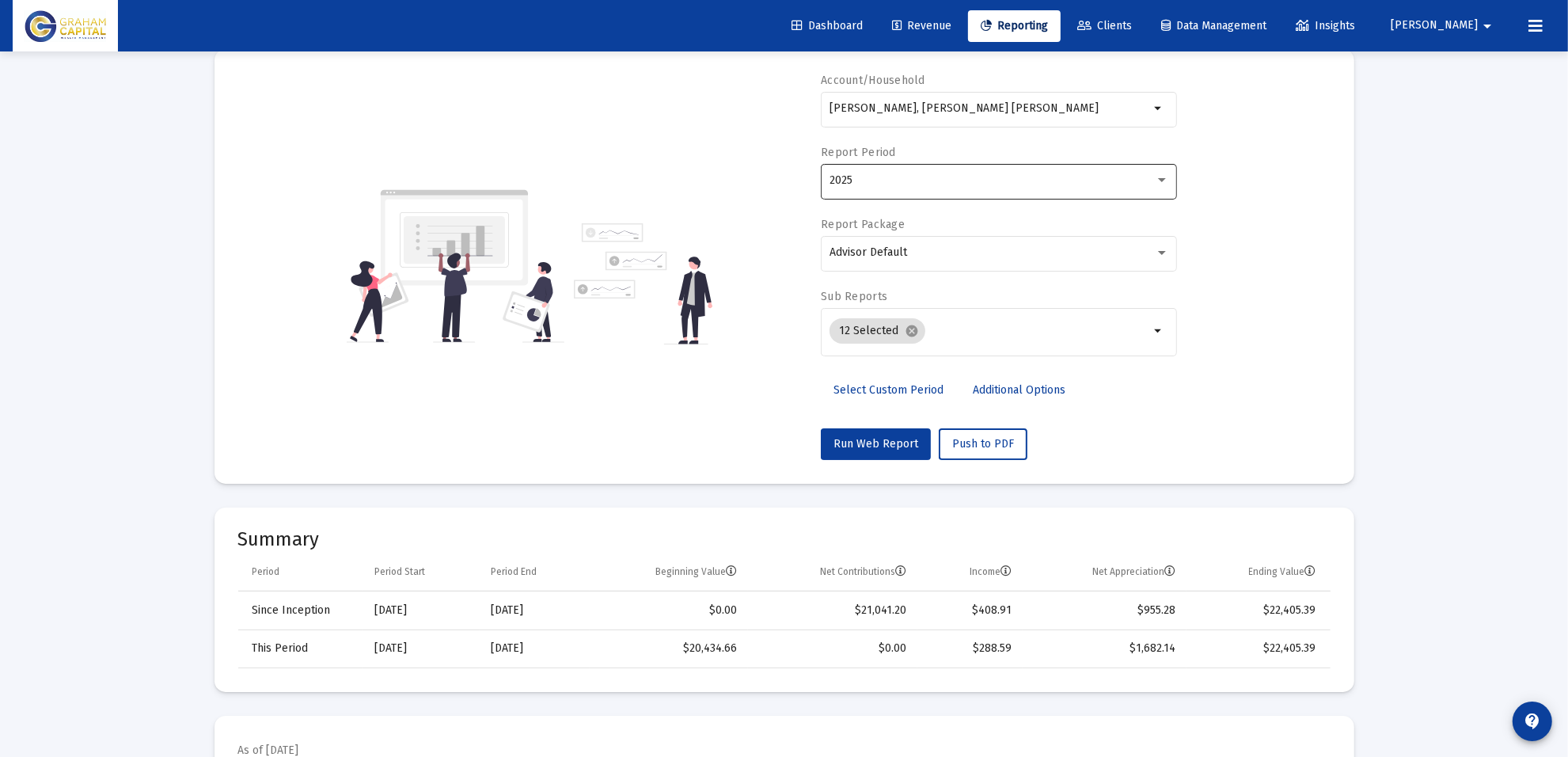
scroll to position [99, 0]
click at [947, 105] on input "[PERSON_NAME], [PERSON_NAME] [PERSON_NAME]" at bounding box center [989, 110] width 320 height 13
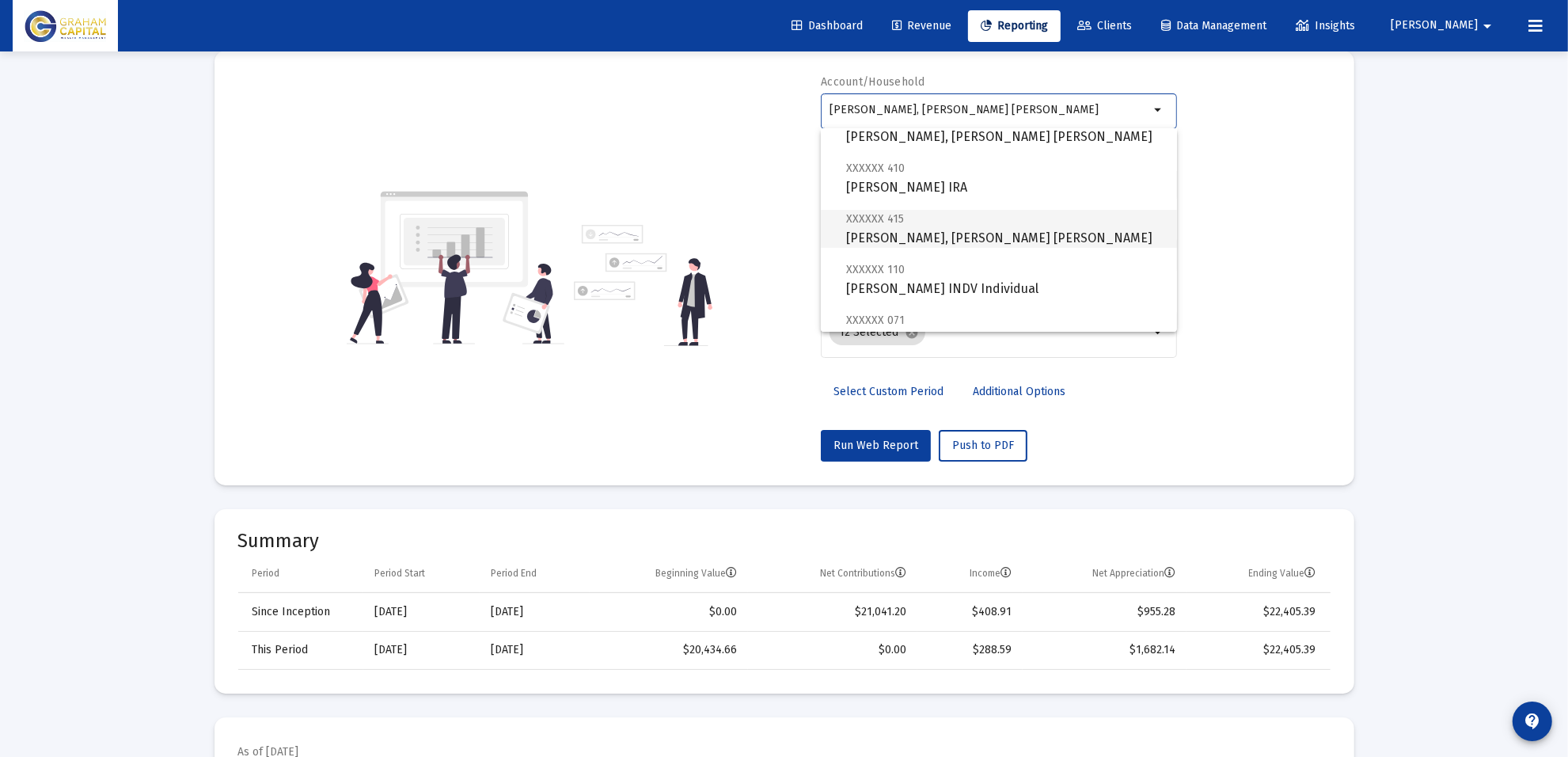
scroll to position [198, 0]
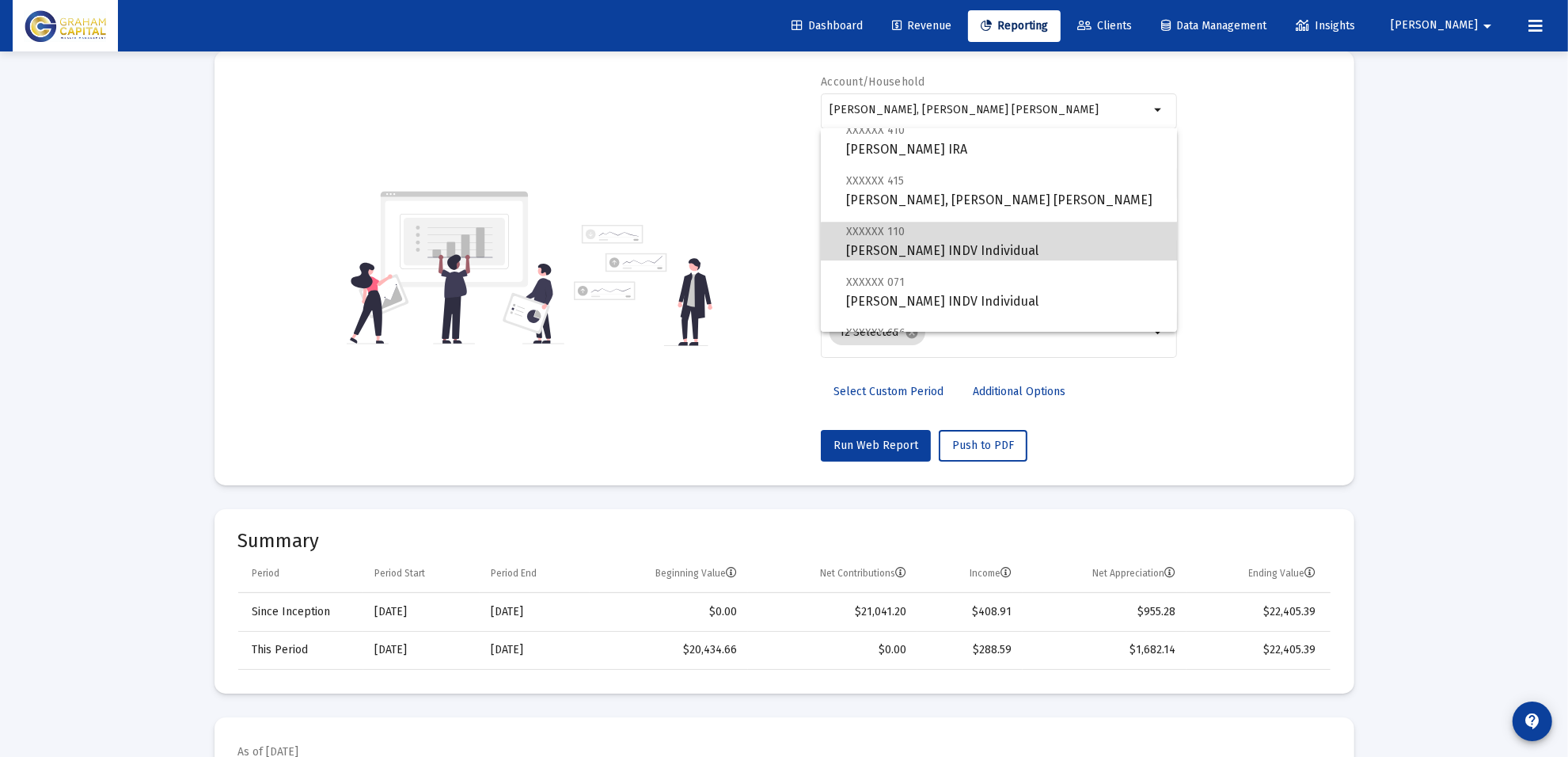
click at [1020, 258] on span "XXXXXX 110 [PERSON_NAME] INDV Individual" at bounding box center [1005, 241] width 319 height 39
type input "[PERSON_NAME] INDV Individual"
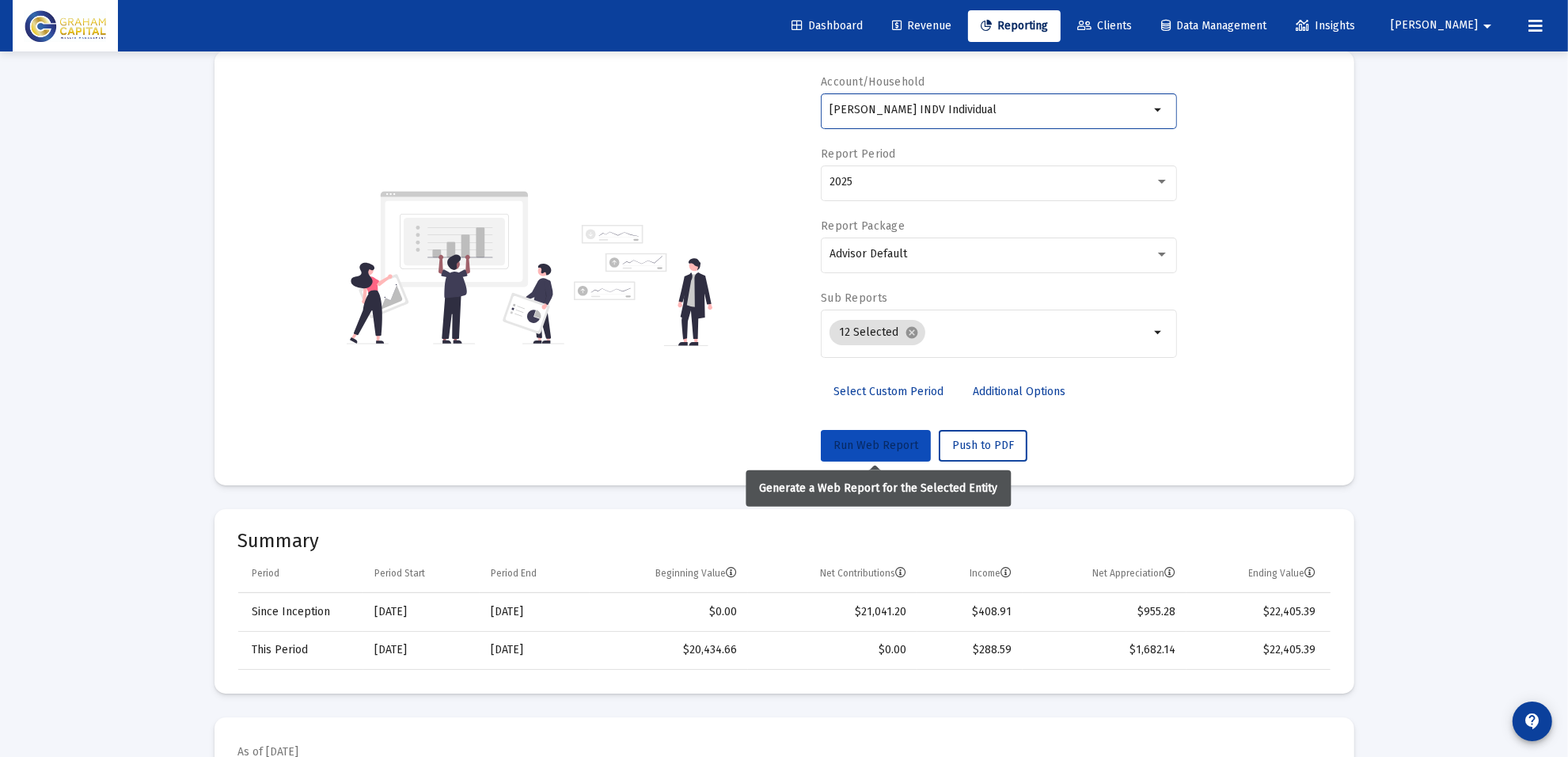
click at [888, 442] on span "Run Web Report" at bounding box center [876, 445] width 84 height 13
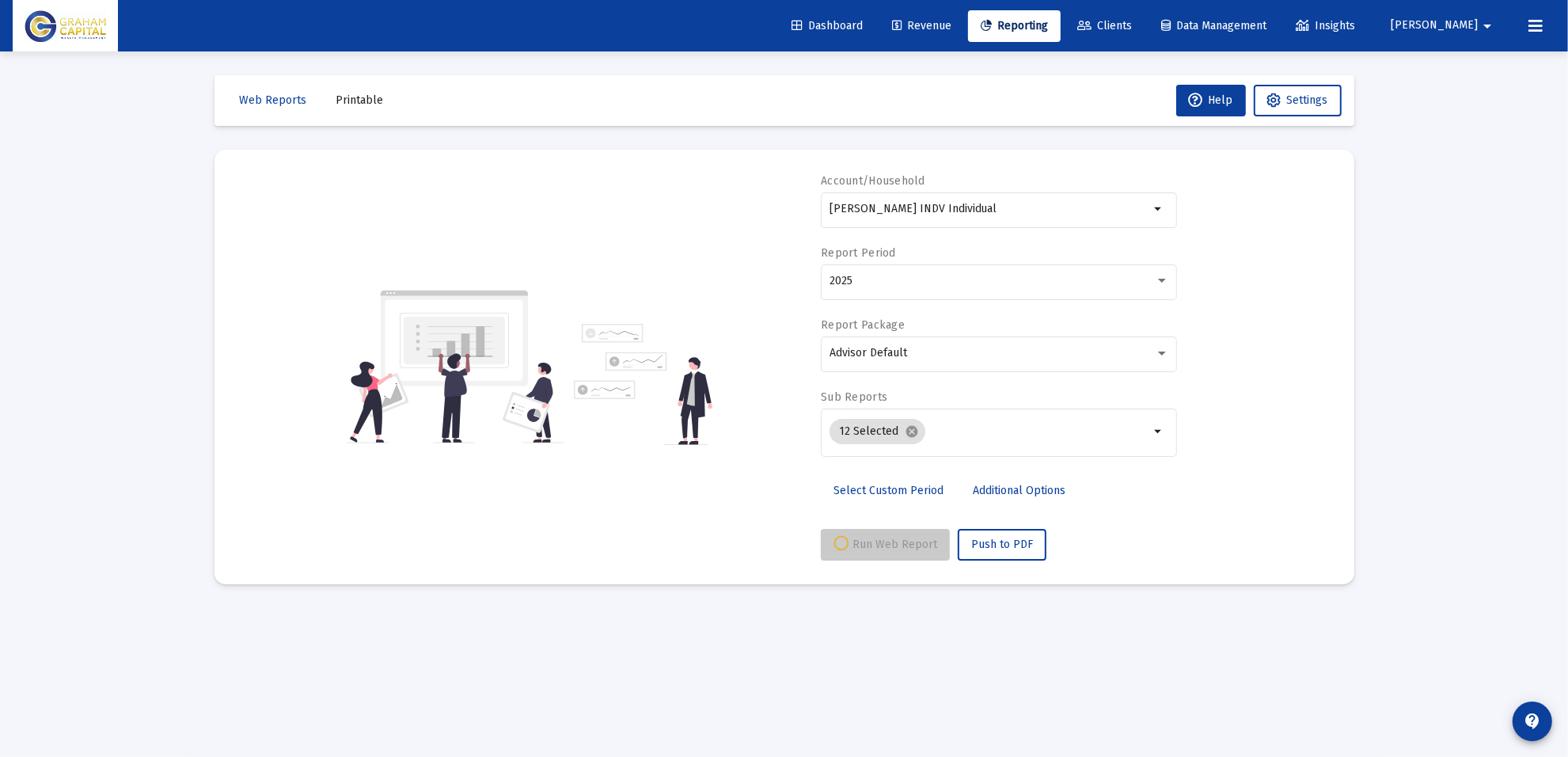
scroll to position [0, 0]
select select "View all"
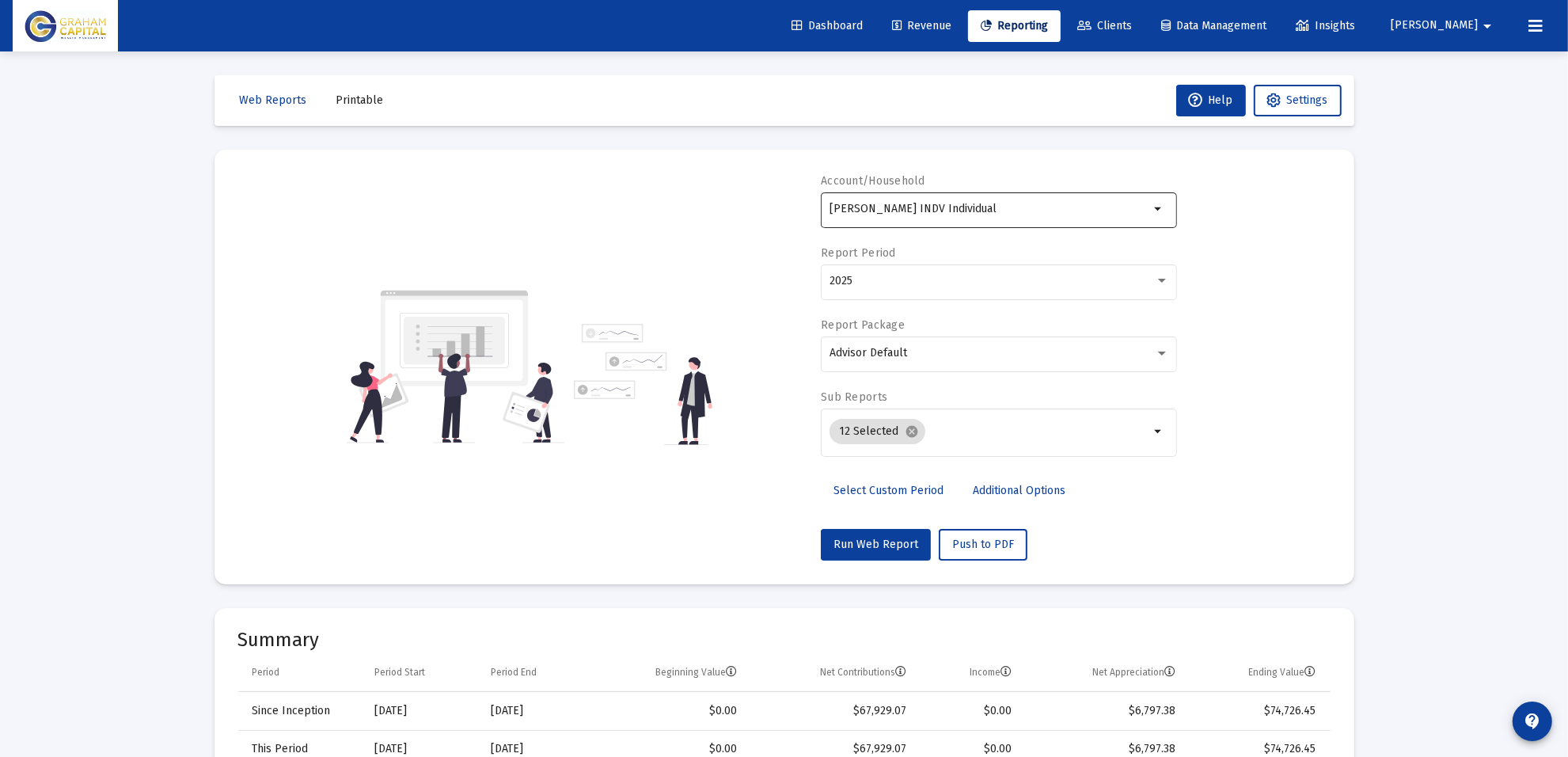
click at [984, 218] on div "[PERSON_NAME] INDV Individual" at bounding box center [989, 208] width 320 height 39
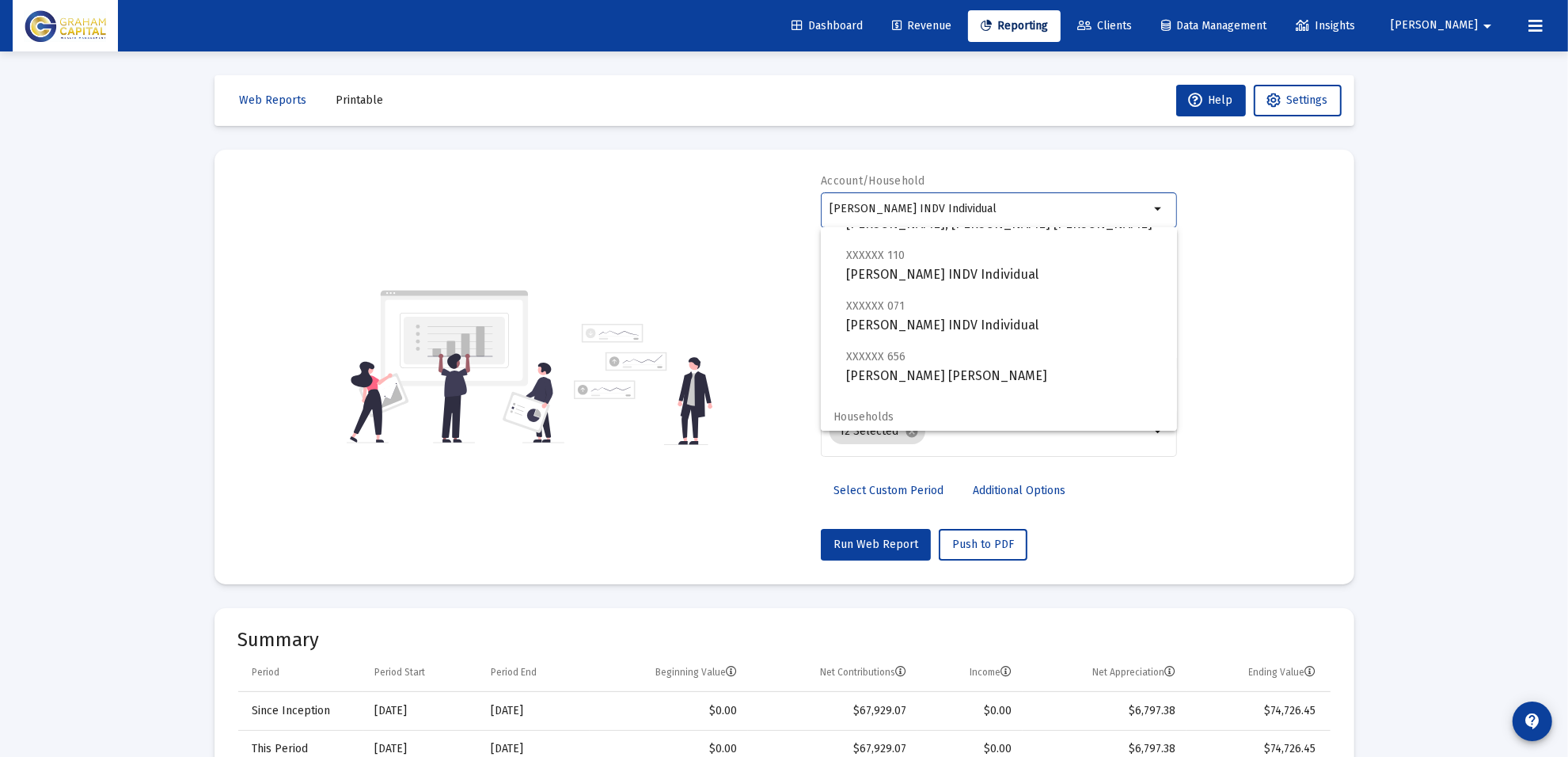
scroll to position [317, 0]
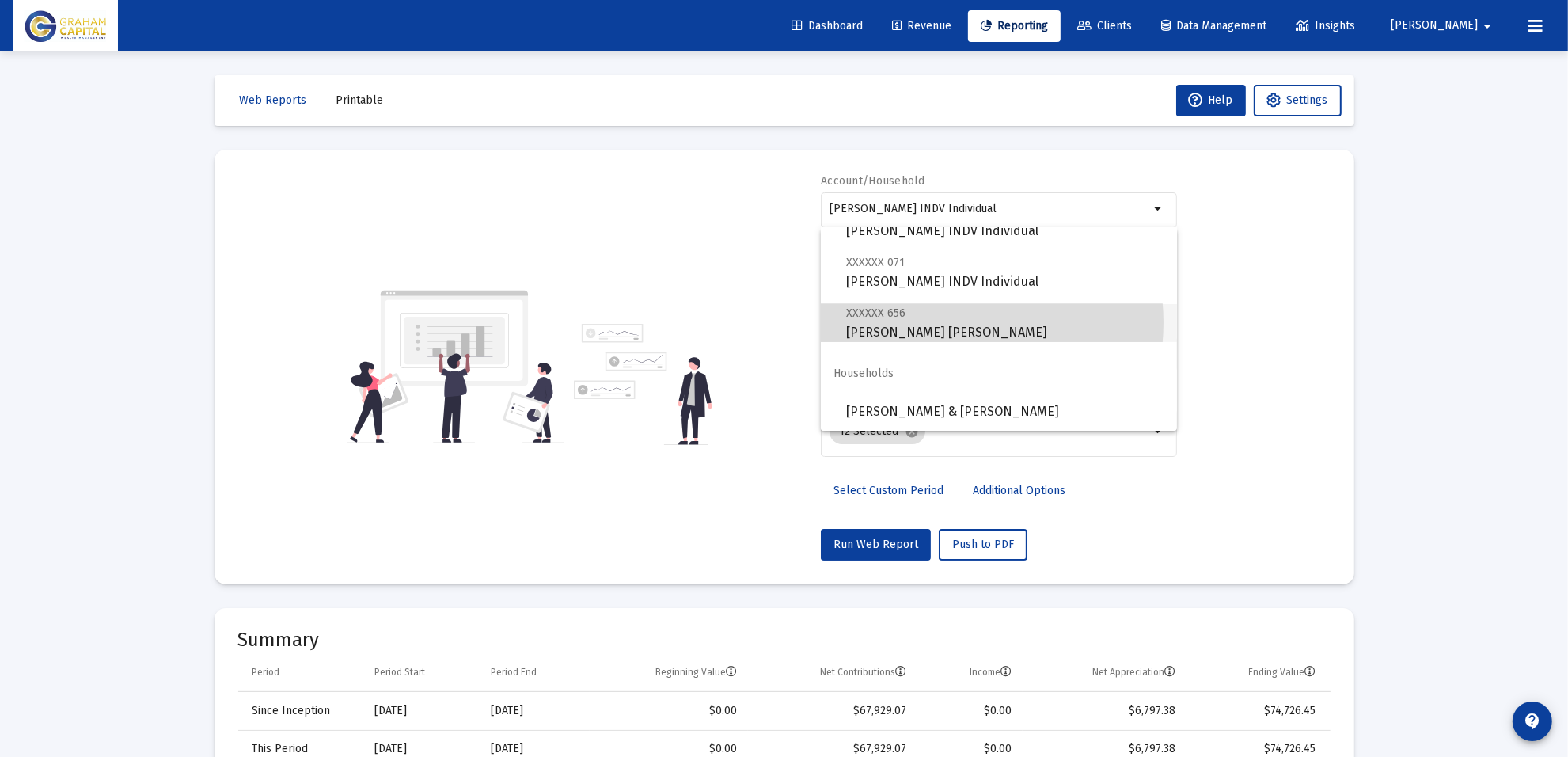
click at [939, 322] on span "XXXXXX 656 [PERSON_NAME] [PERSON_NAME]" at bounding box center [1005, 322] width 319 height 39
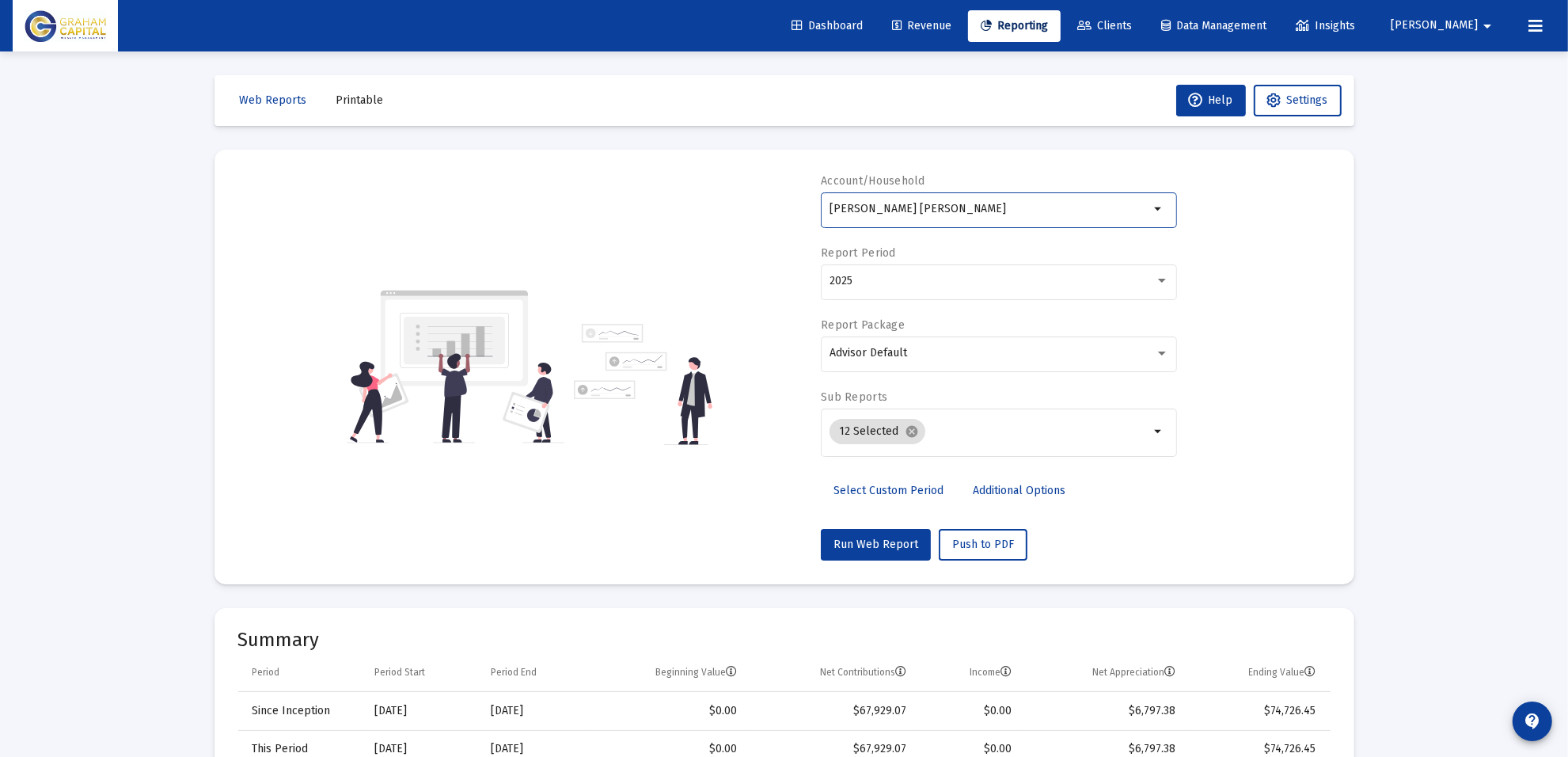
click at [970, 207] on input "[PERSON_NAME] [PERSON_NAME]" at bounding box center [989, 209] width 320 height 13
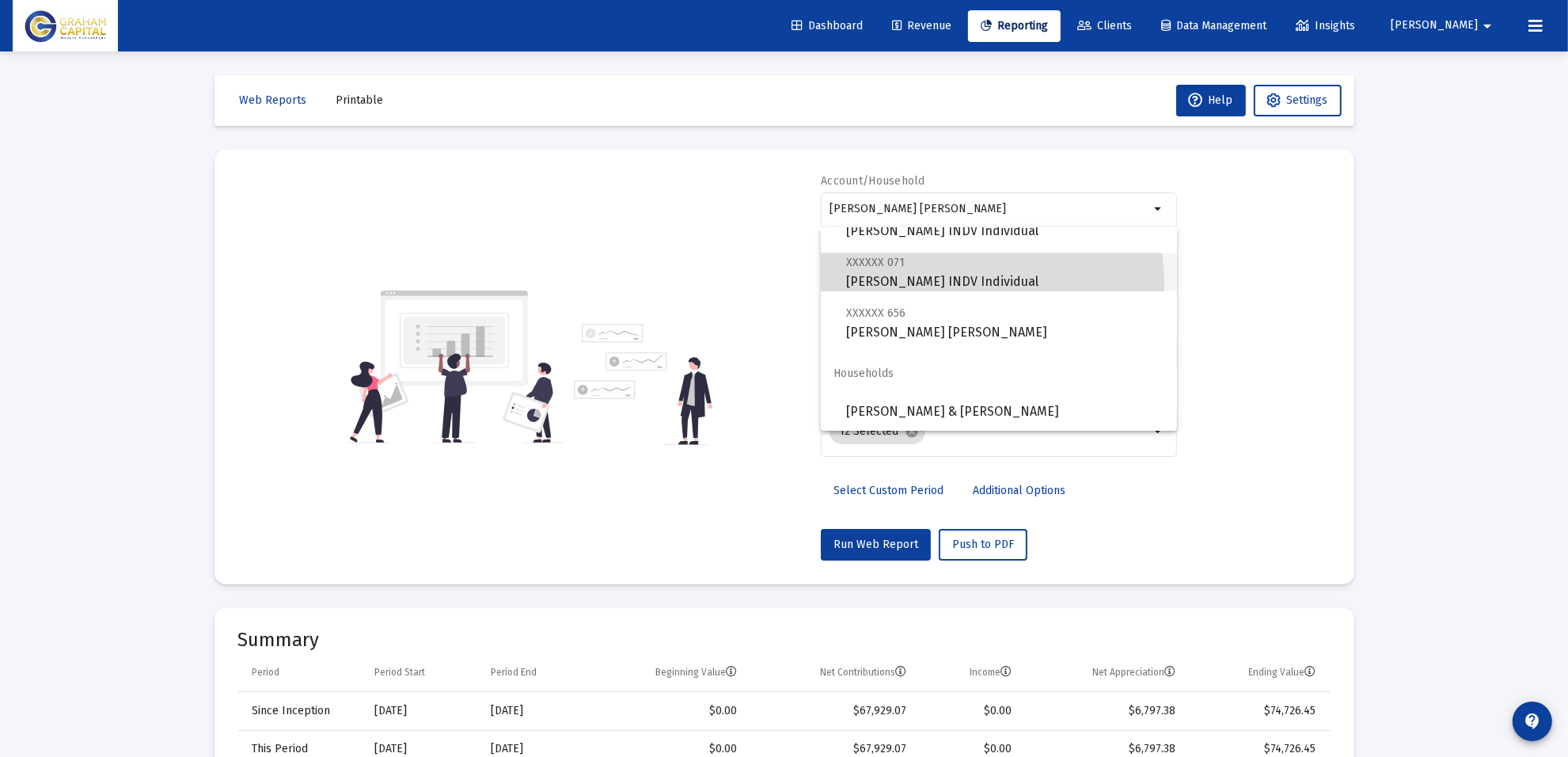
click at [990, 282] on span "XXXXXX 071 [PERSON_NAME] INDV Individual" at bounding box center [1005, 271] width 319 height 39
type input "[PERSON_NAME] INDV Individual"
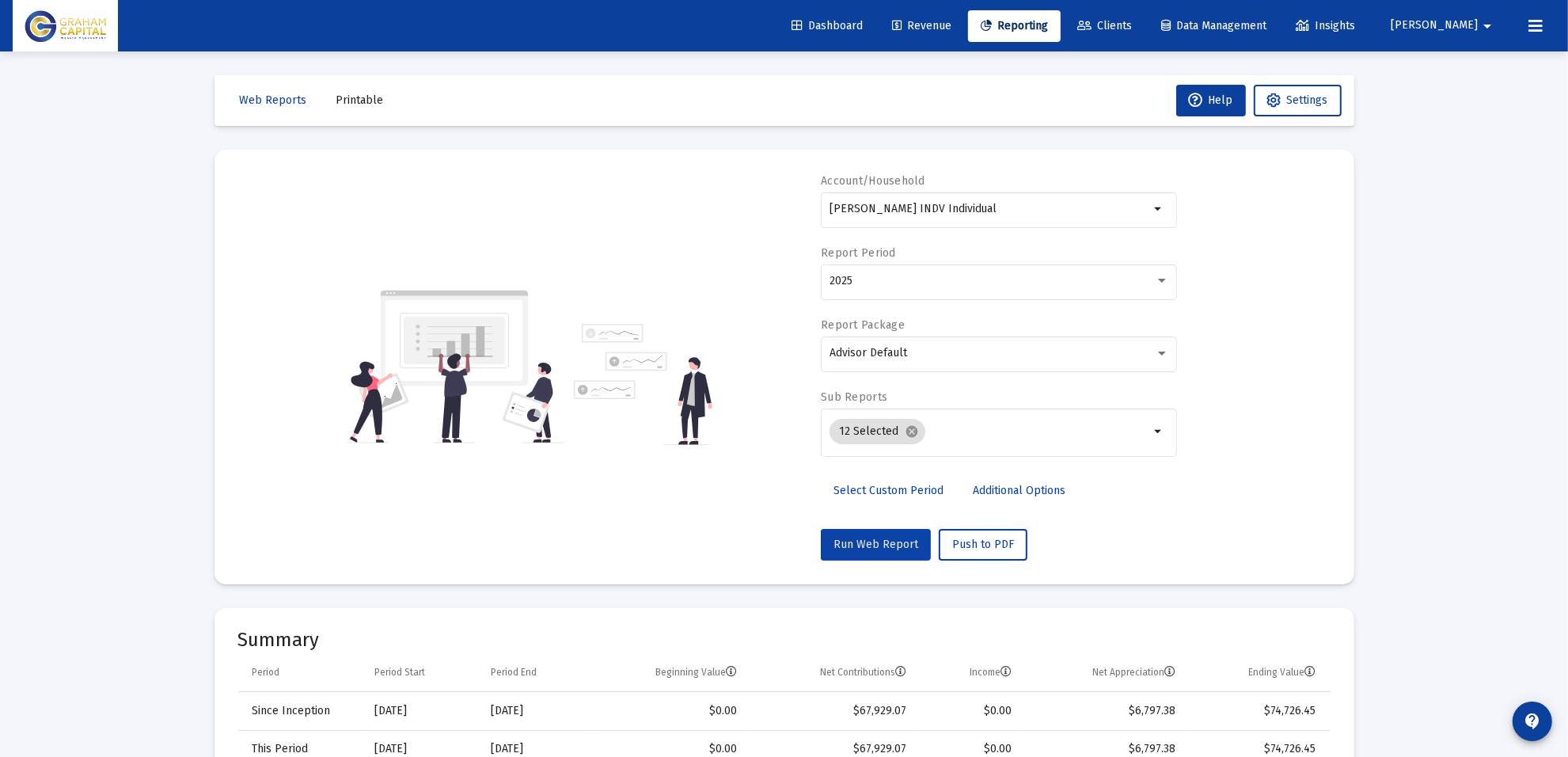
click at [879, 553] on button "Run Web Report" at bounding box center [876, 544] width 110 height 31
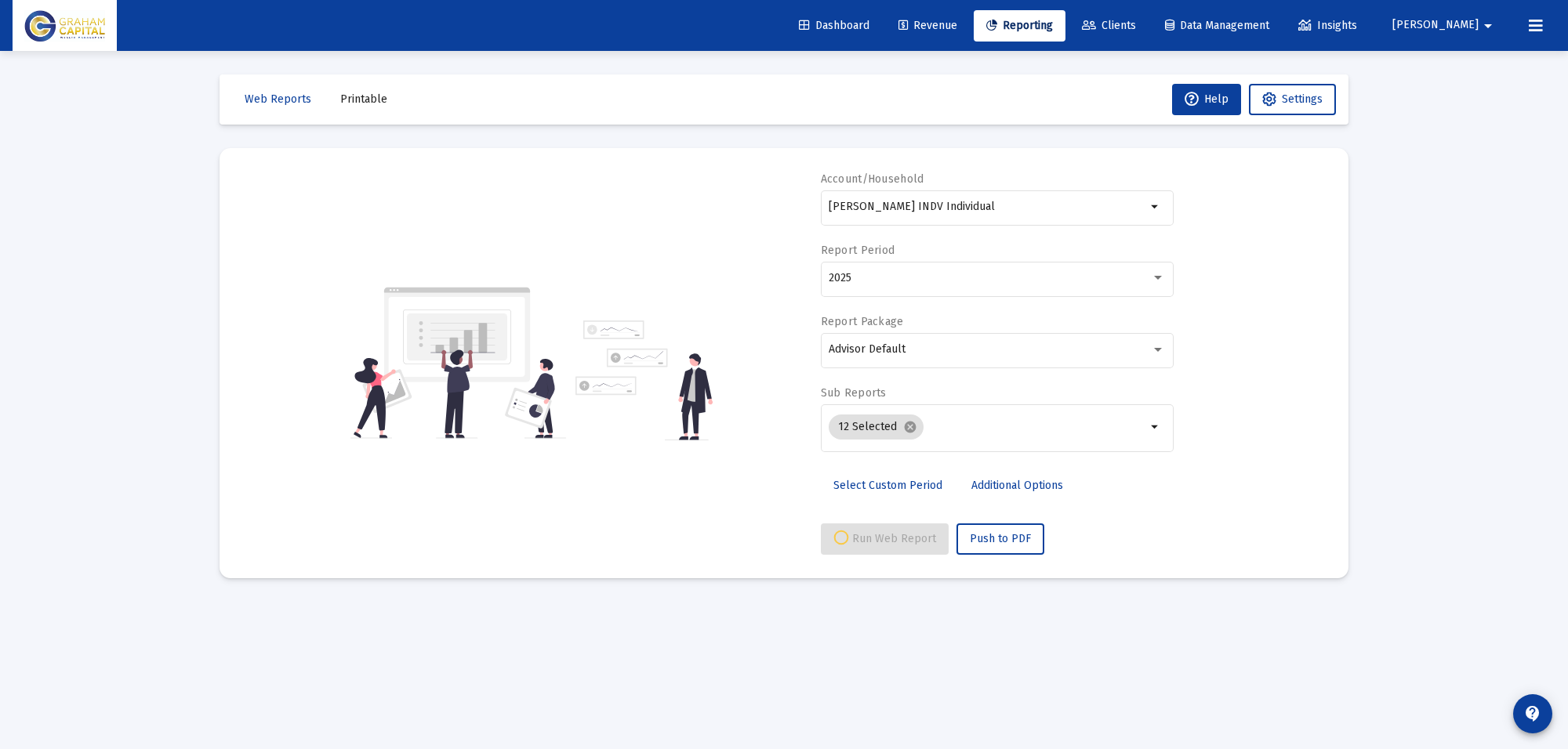
select select "View all"
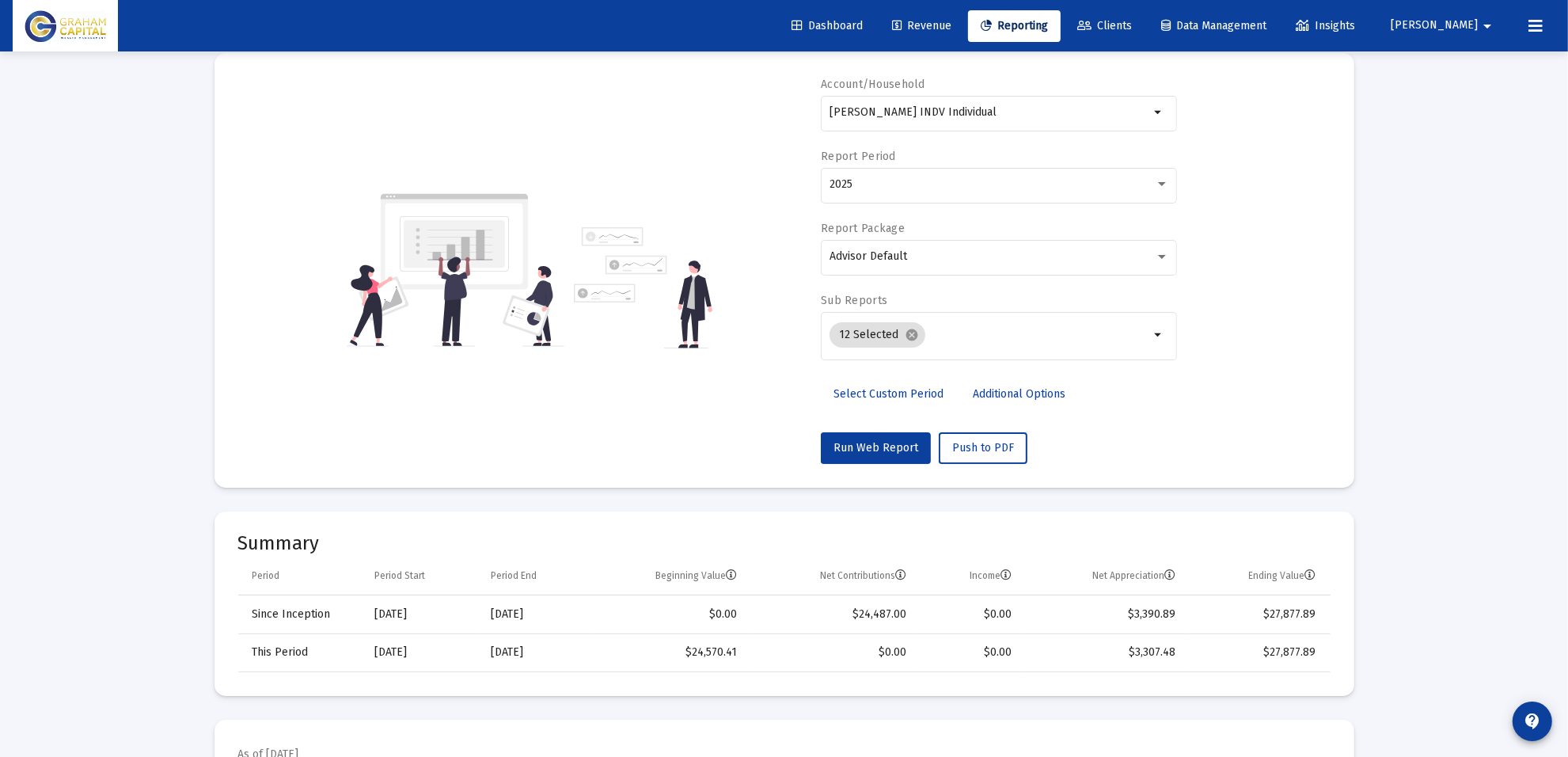
scroll to position [0, 0]
